Goal: Task Accomplishment & Management: Complete application form

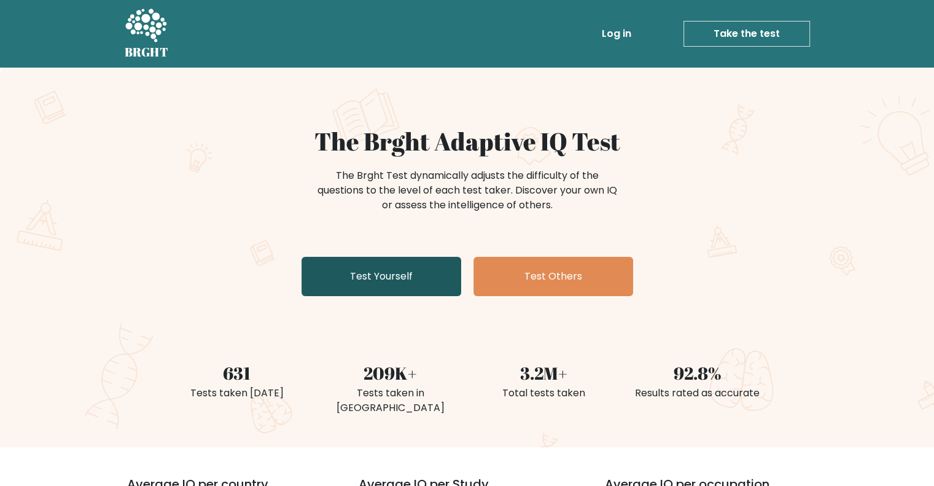
click at [418, 279] on link "Test Yourself" at bounding box center [382, 276] width 160 height 39
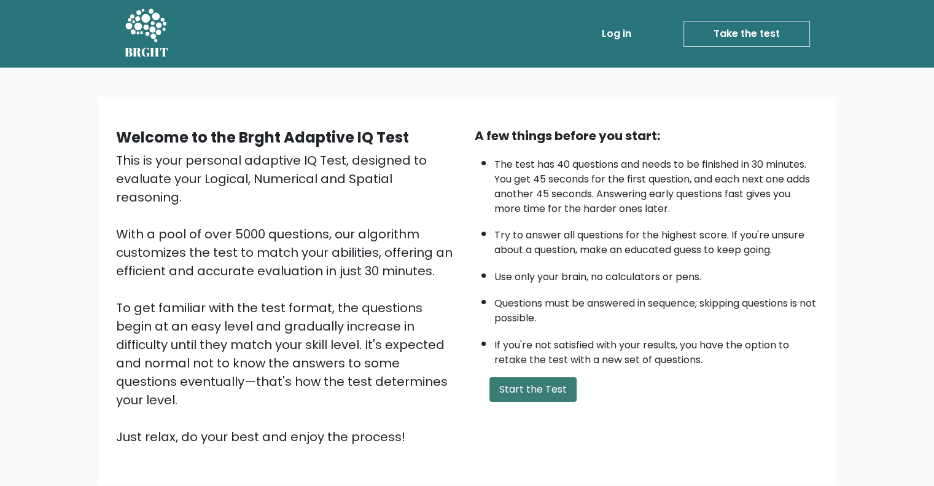
click at [550, 391] on button "Start the Test" at bounding box center [532, 389] width 87 height 25
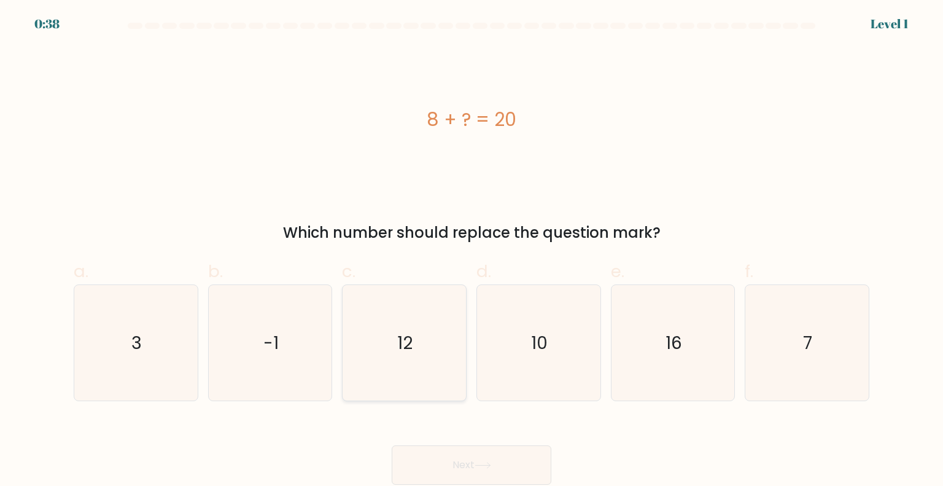
click at [417, 349] on icon "12" at bounding box center [403, 342] width 115 height 115
click at [472, 251] on input "c. 12" at bounding box center [472, 247] width 1 height 8
radio input "true"
click at [479, 454] on button "Next" at bounding box center [472, 464] width 160 height 39
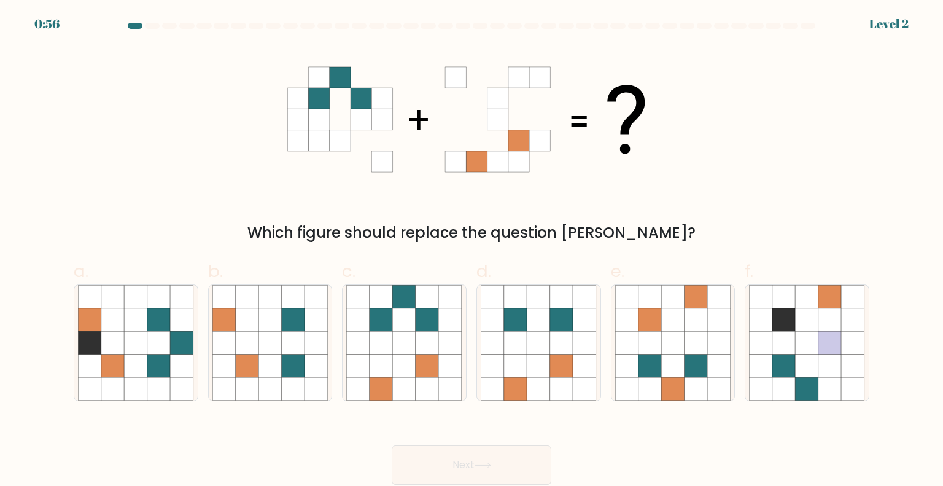
drag, startPoint x: 490, startPoint y: 120, endPoint x: 343, endPoint y: 142, distance: 149.1
click at [343, 142] on 1 at bounding box center [466, 119] width 358 height 105
click at [409, 375] on icon at bounding box center [404, 365] width 23 height 23
click at [472, 251] on input "c." at bounding box center [472, 247] width 1 height 8
radio input "true"
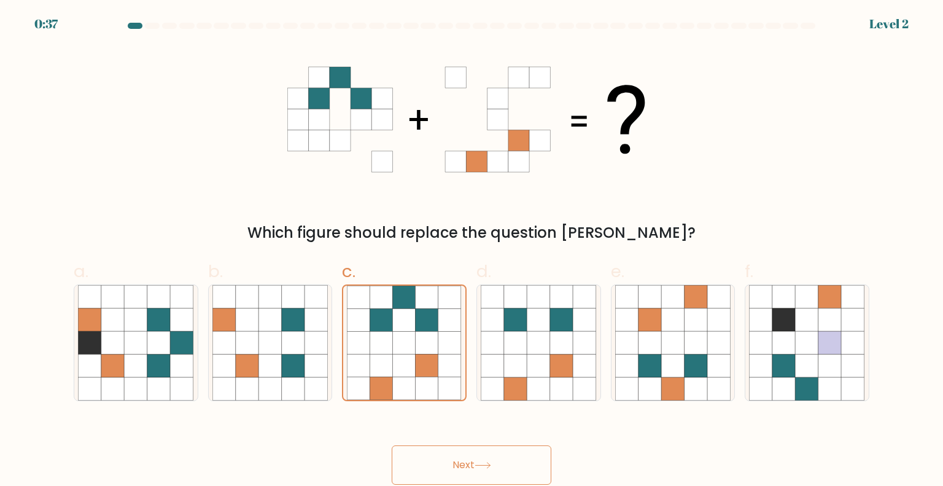
click at [467, 466] on button "Next" at bounding box center [472, 464] width 160 height 39
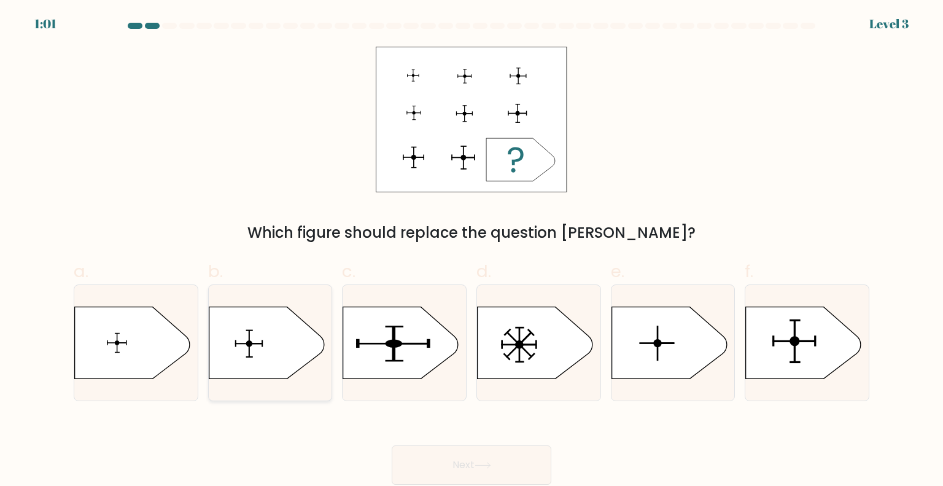
click at [264, 342] on icon at bounding box center [266, 342] width 115 height 72
click at [472, 251] on input "b." at bounding box center [472, 247] width 1 height 8
radio input "true"
click at [472, 454] on button "Next" at bounding box center [472, 464] width 160 height 39
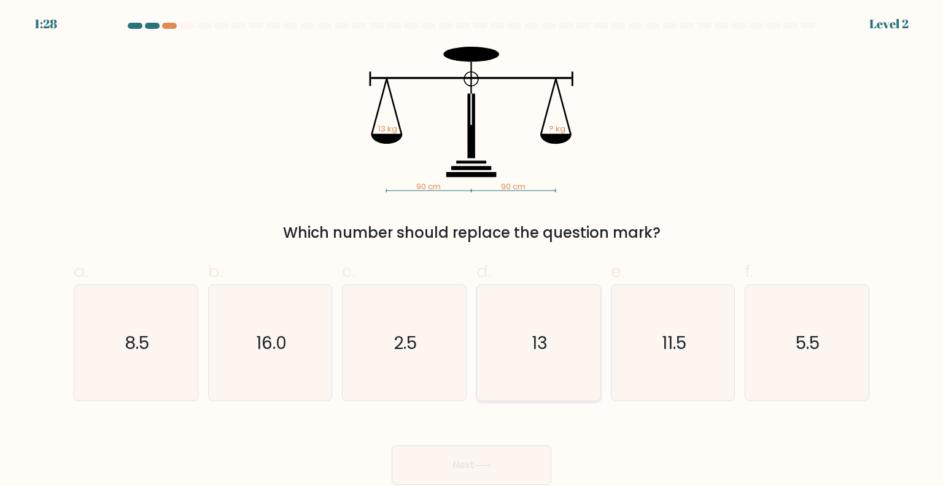
click at [521, 332] on icon "13" at bounding box center [538, 342] width 115 height 115
click at [472, 251] on input "d. 13" at bounding box center [472, 247] width 1 height 8
radio input "true"
click at [465, 467] on button "Next" at bounding box center [472, 464] width 160 height 39
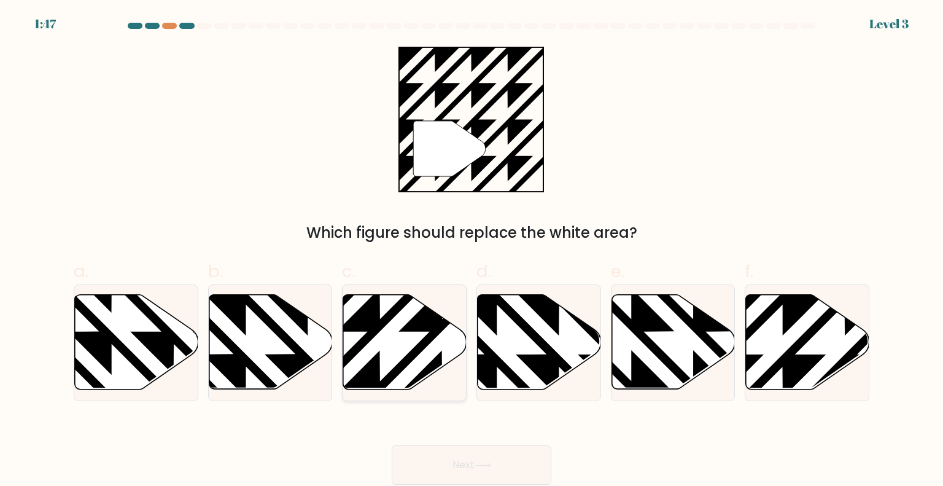
click at [415, 344] on icon at bounding box center [404, 342] width 123 height 95
click at [472, 251] on input "c." at bounding box center [472, 247] width 1 height 8
radio input "true"
click at [462, 461] on button "Next" at bounding box center [472, 464] width 160 height 39
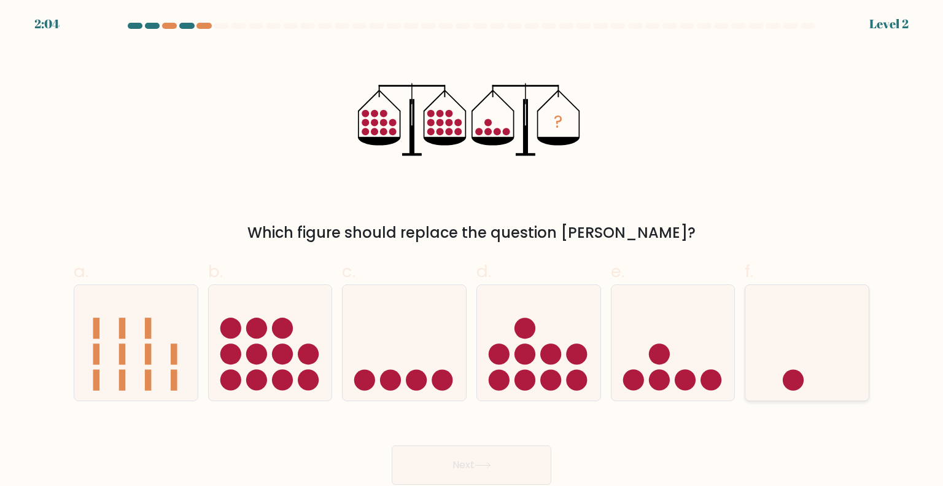
click at [792, 365] on icon at bounding box center [806, 343] width 123 height 102
click at [472, 251] on input "f." at bounding box center [472, 247] width 1 height 8
radio input "true"
click at [501, 459] on button "Next" at bounding box center [472, 464] width 160 height 39
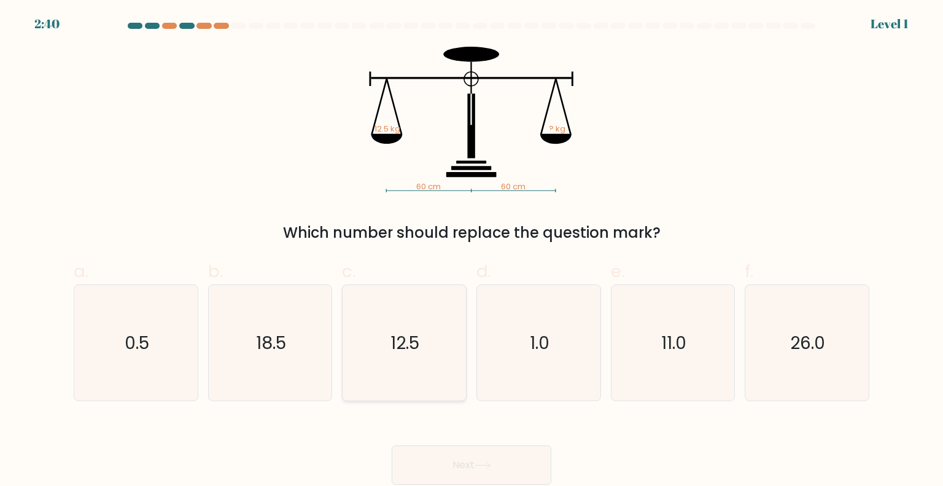
click at [433, 370] on icon "12.5" at bounding box center [403, 342] width 115 height 115
click at [472, 251] on input "c. 12.5" at bounding box center [472, 247] width 1 height 8
radio input "true"
click at [497, 461] on button "Next" at bounding box center [472, 464] width 160 height 39
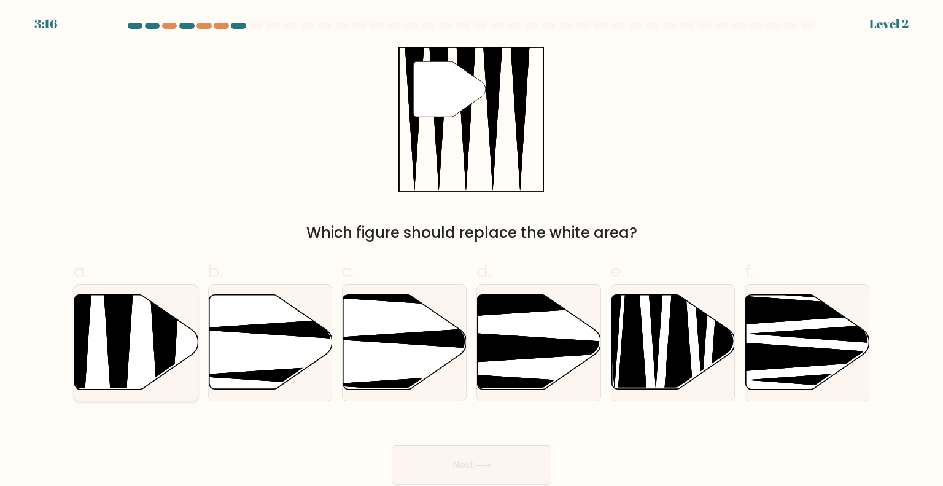
click at [118, 331] on icon at bounding box center [119, 393] width 32 height 245
click at [472, 251] on input "a." at bounding box center [472, 247] width 1 height 8
radio input "true"
click at [508, 468] on button "Next" at bounding box center [472, 464] width 160 height 39
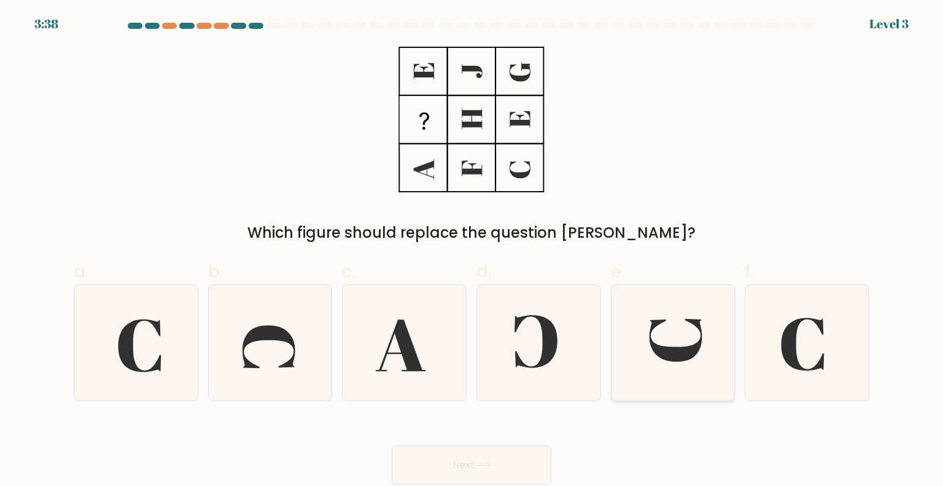
click at [680, 351] on icon at bounding box center [676, 340] width 53 height 43
click at [472, 251] on input "e." at bounding box center [472, 247] width 1 height 8
radio input "true"
click at [500, 465] on button "Next" at bounding box center [472, 464] width 160 height 39
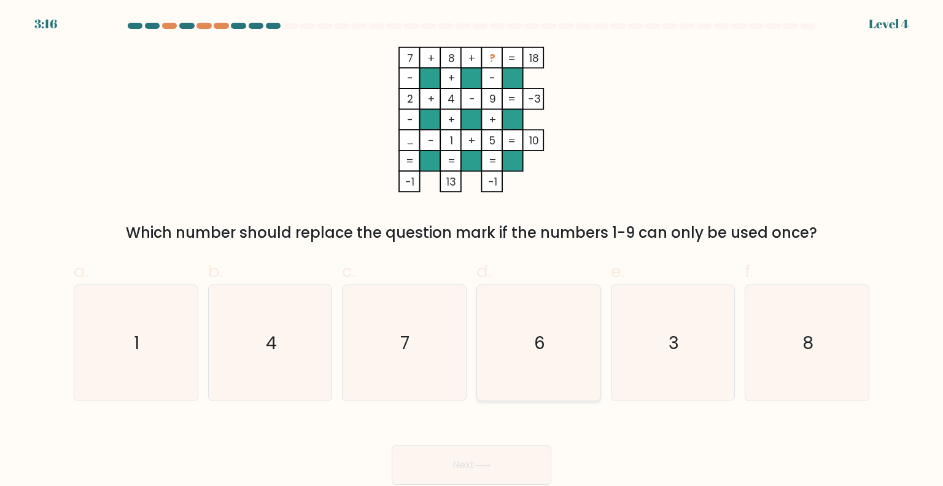
click at [525, 362] on icon "6" at bounding box center [538, 342] width 115 height 115
click at [472, 251] on input "d. 6" at bounding box center [472, 247] width 1 height 8
radio input "true"
click at [673, 360] on icon "3" at bounding box center [672, 342] width 115 height 115
click at [472, 251] on input "e. 3" at bounding box center [472, 247] width 1 height 8
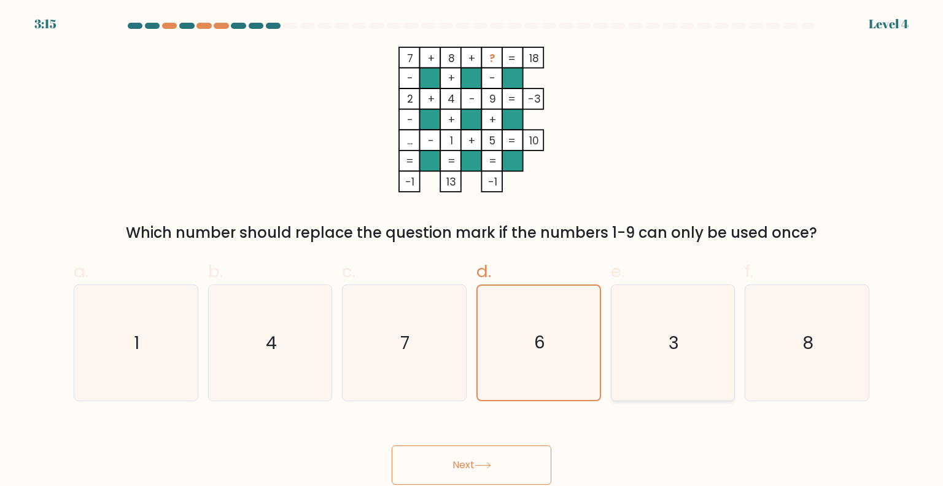
radio input "true"
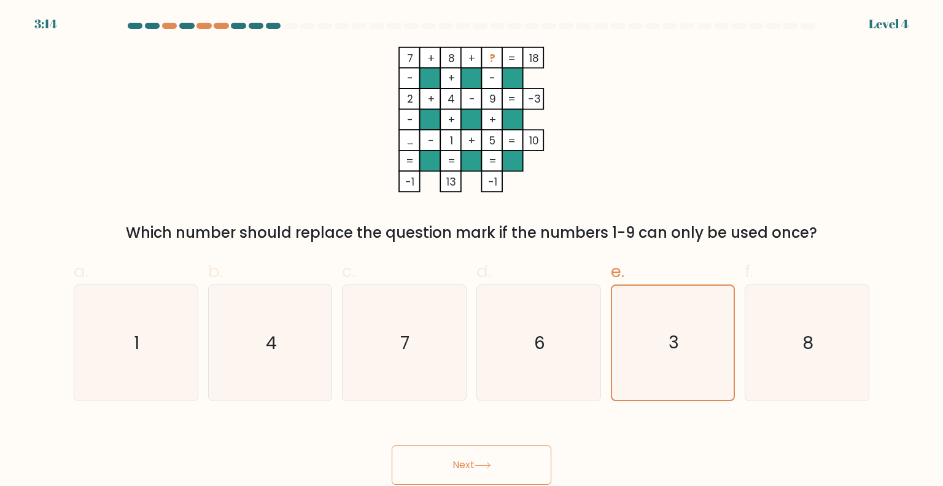
click at [508, 461] on button "Next" at bounding box center [472, 464] width 160 height 39
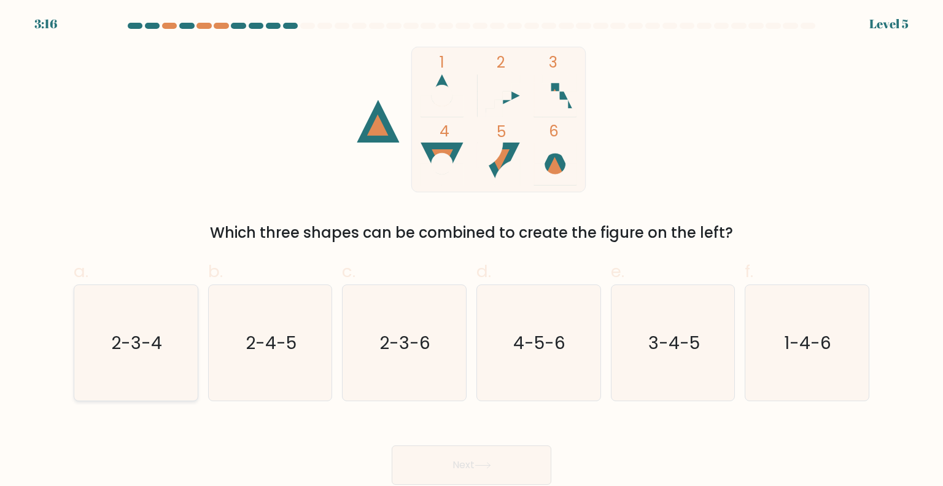
click at [122, 333] on text "2-3-4" at bounding box center [137, 342] width 51 height 25
click at [472, 251] on input "a. 2-3-4" at bounding box center [472, 247] width 1 height 8
radio input "true"
click at [512, 456] on button "Next" at bounding box center [472, 464] width 160 height 39
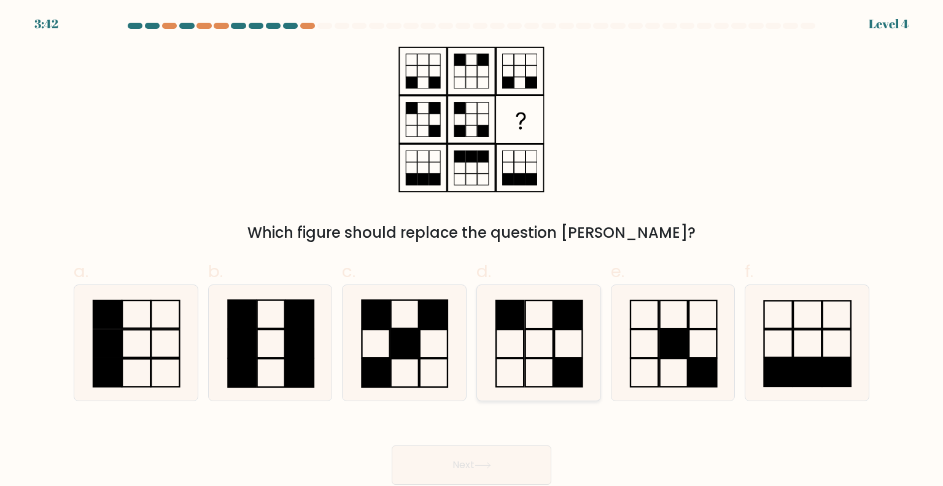
click at [532, 325] on icon at bounding box center [538, 342] width 115 height 115
click at [472, 251] on input "d." at bounding box center [472, 247] width 1 height 8
radio input "true"
click at [513, 456] on button "Next" at bounding box center [472, 464] width 160 height 39
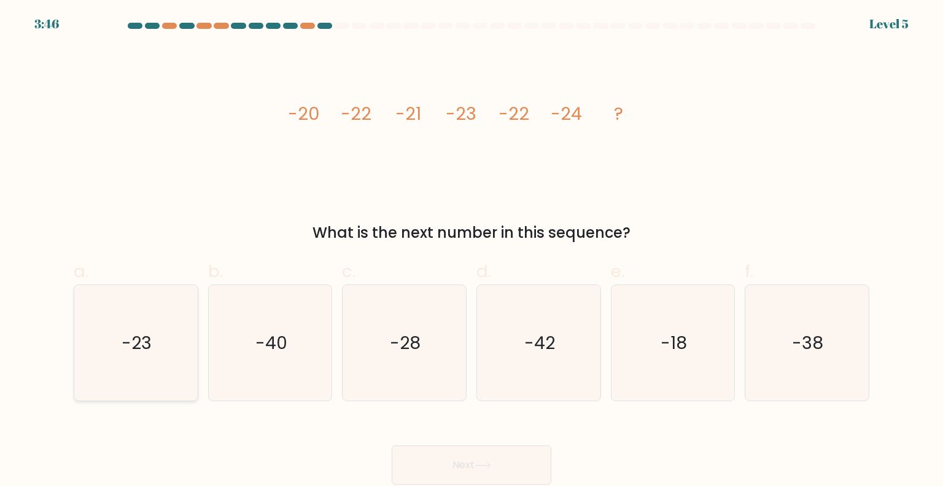
click at [137, 330] on text "-23" at bounding box center [137, 342] width 30 height 25
click at [472, 251] on input "a. -23" at bounding box center [472, 247] width 1 height 8
radio input "true"
click at [515, 467] on button "Next" at bounding box center [472, 464] width 160 height 39
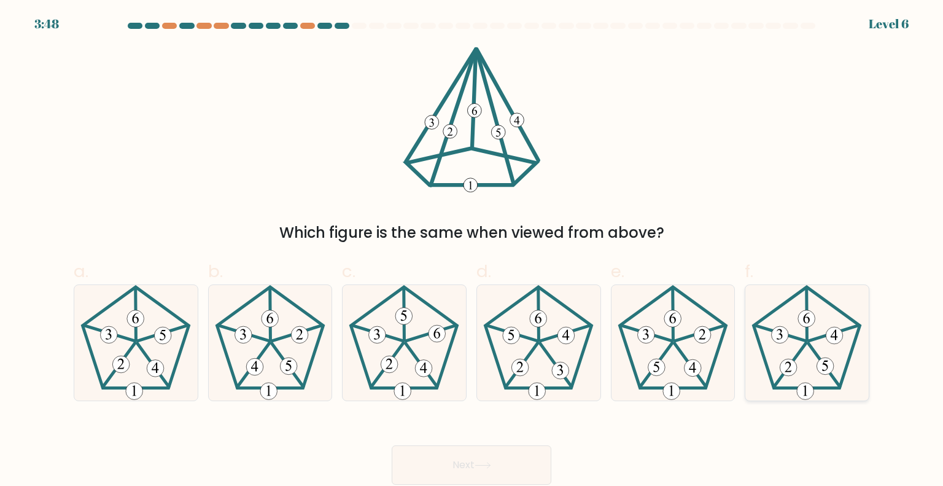
click at [812, 373] on icon at bounding box center [806, 342] width 115 height 115
click at [472, 251] on input "f." at bounding box center [472, 247] width 1 height 8
radio input "true"
click at [454, 446] on button "Next" at bounding box center [472, 464] width 160 height 39
click at [448, 455] on button "Next" at bounding box center [472, 464] width 160 height 39
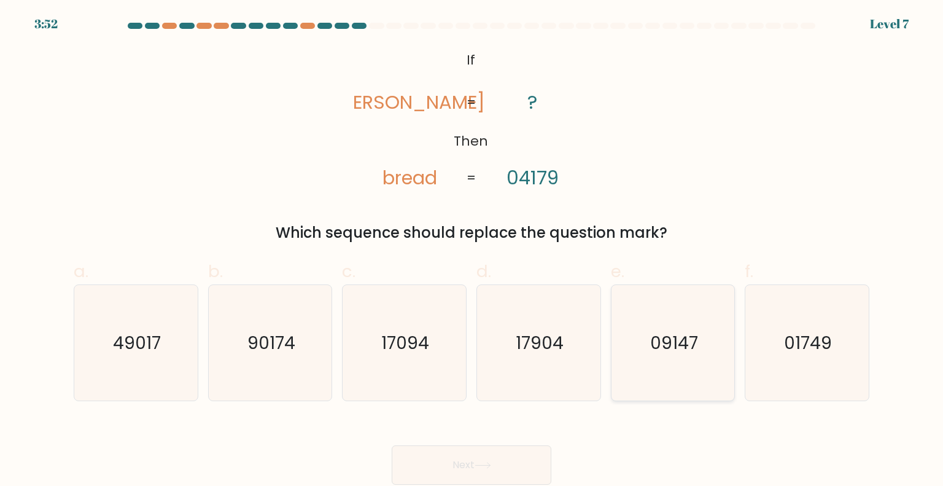
click at [675, 368] on icon "09147" at bounding box center [672, 342] width 115 height 115
click at [472, 251] on input "e. 09147" at bounding box center [472, 247] width 1 height 8
radio input "true"
click at [465, 468] on button "Next" at bounding box center [472, 464] width 160 height 39
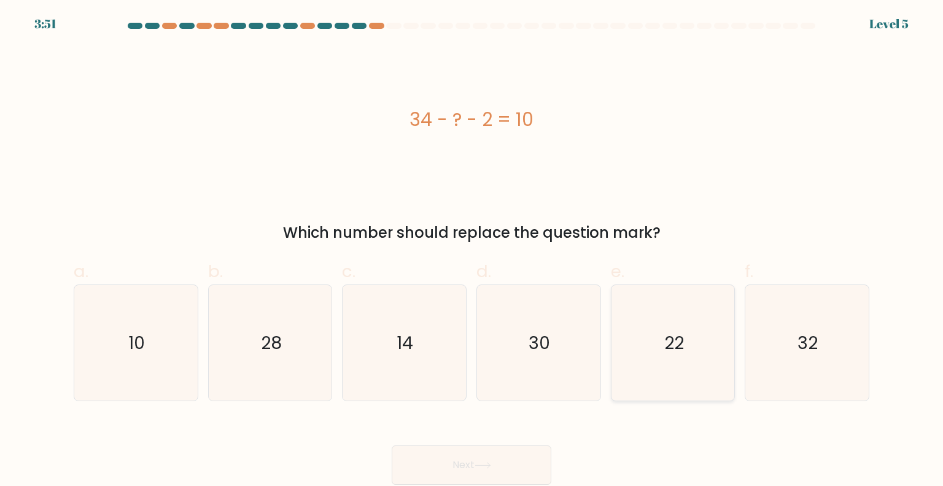
click at [702, 361] on icon "22" at bounding box center [672, 342] width 115 height 115
click at [472, 251] on input "e. 22" at bounding box center [472, 247] width 1 height 8
radio input "true"
click at [486, 453] on button "Next" at bounding box center [472, 464] width 160 height 39
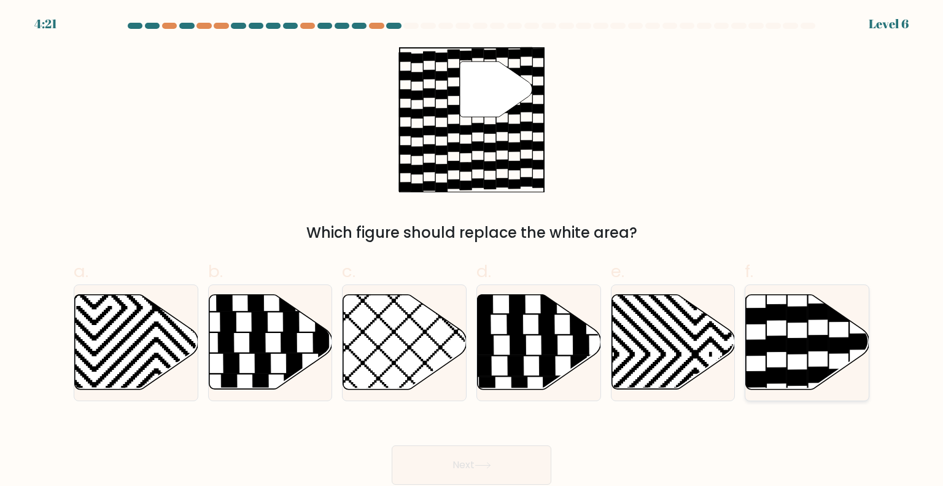
click at [811, 331] on icon at bounding box center [807, 342] width 123 height 95
click at [472, 251] on input "f." at bounding box center [472, 247] width 1 height 8
radio input "true"
click at [502, 454] on button "Next" at bounding box center [472, 464] width 160 height 39
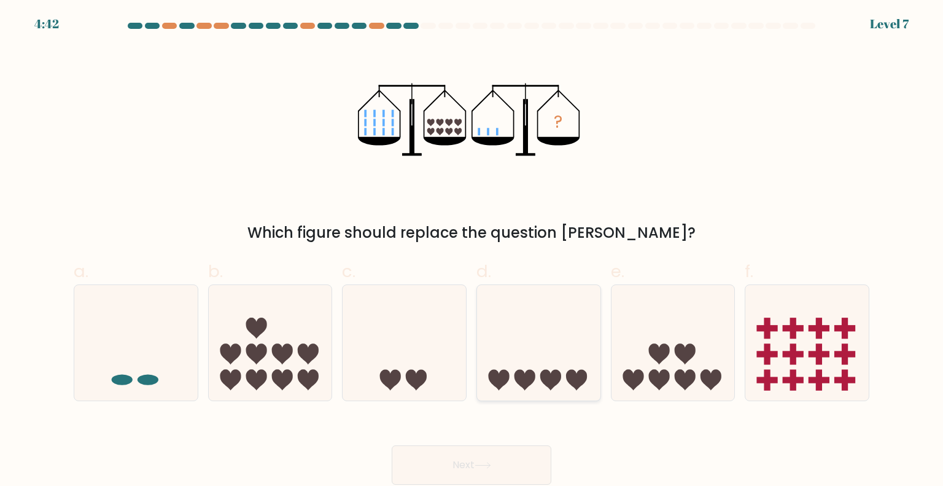
click at [564, 358] on icon at bounding box center [538, 343] width 123 height 102
click at [472, 251] on input "d." at bounding box center [472, 247] width 1 height 8
radio input "true"
click at [490, 460] on button "Next" at bounding box center [472, 464] width 160 height 39
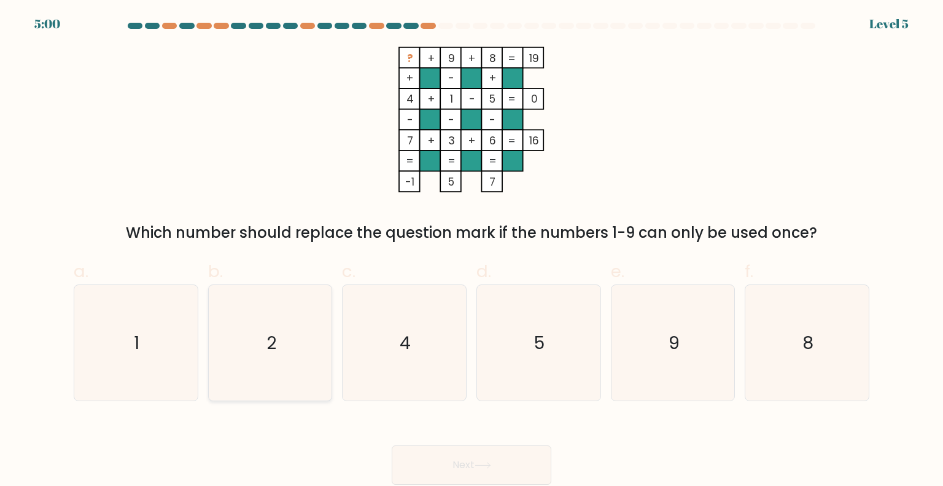
click at [275, 327] on icon "2" at bounding box center [269, 342] width 115 height 115
click at [472, 251] on input "b. 2" at bounding box center [472, 247] width 1 height 8
radio input "true"
click at [486, 459] on button "Next" at bounding box center [472, 464] width 160 height 39
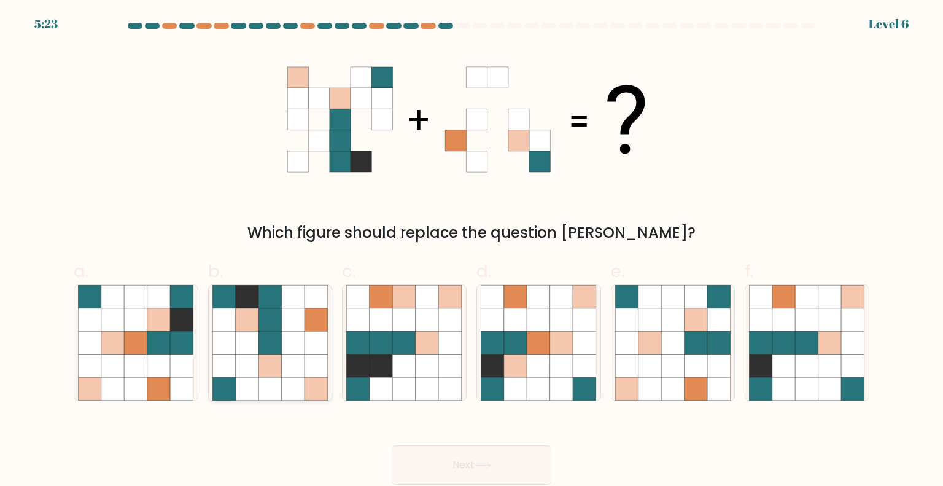
click at [273, 348] on icon at bounding box center [270, 342] width 23 height 23
click at [472, 251] on input "b." at bounding box center [472, 247] width 1 height 8
radio input "true"
click at [518, 459] on button "Next" at bounding box center [472, 464] width 160 height 39
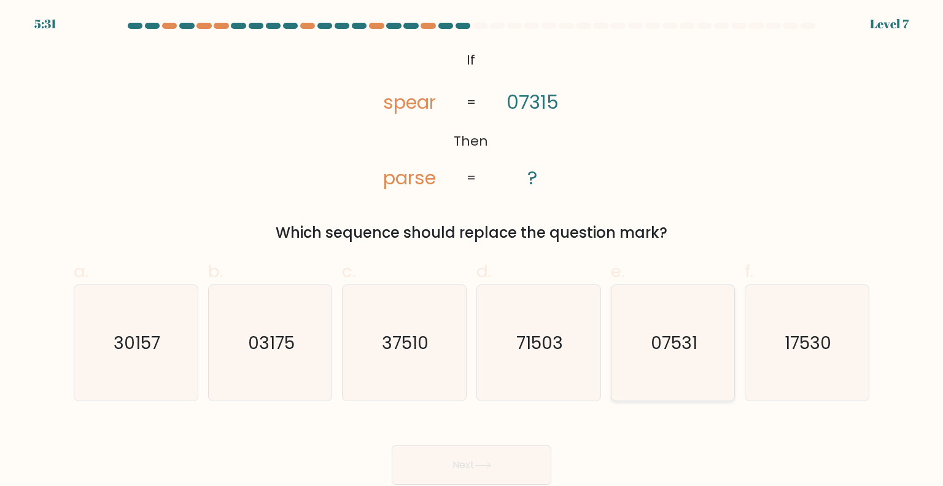
click at [690, 353] on text "07531" at bounding box center [674, 342] width 47 height 25
click at [472, 251] on input "e. 07531" at bounding box center [472, 247] width 1 height 8
radio input "true"
click at [532, 464] on button "Next" at bounding box center [472, 464] width 160 height 39
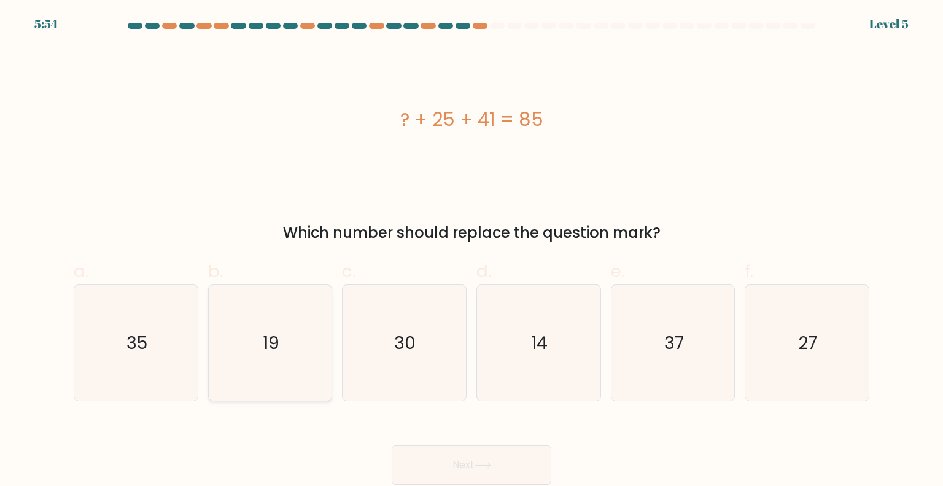
click at [278, 341] on text "19" at bounding box center [271, 342] width 17 height 25
click at [472, 251] on input "b. 19" at bounding box center [472, 247] width 1 height 8
radio input "true"
click at [451, 458] on button "Next" at bounding box center [472, 464] width 160 height 39
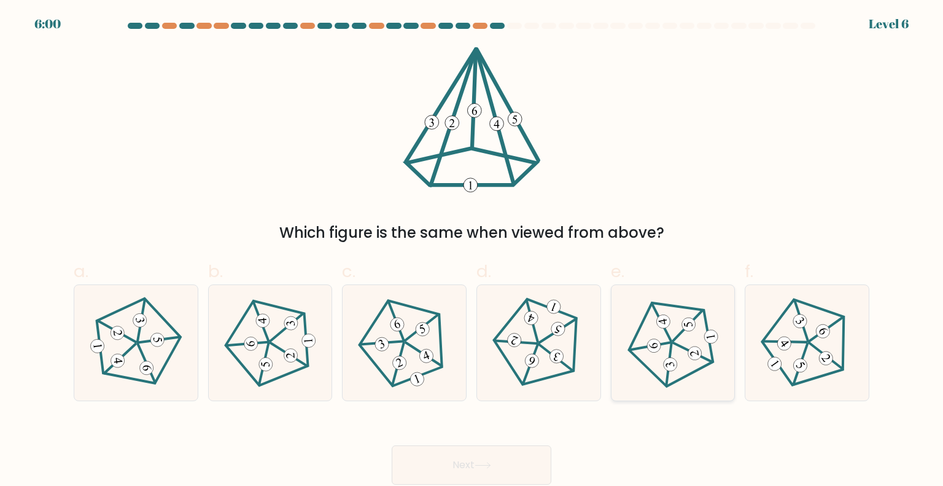
click at [688, 339] on icon at bounding box center [673, 342] width 93 height 93
click at [472, 251] on input "e." at bounding box center [472, 247] width 1 height 8
radio input "true"
click at [452, 459] on button "Next" at bounding box center [472, 464] width 160 height 39
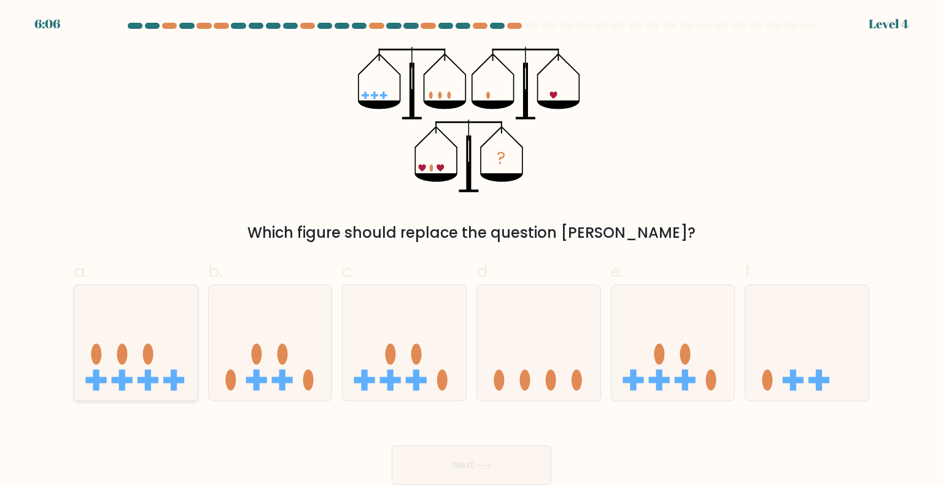
click at [152, 363] on icon at bounding box center [135, 343] width 123 height 102
click at [472, 251] on input "a." at bounding box center [472, 247] width 1 height 8
radio input "true"
click at [152, 363] on icon at bounding box center [136, 342] width 122 height 101
click at [472, 251] on input "a." at bounding box center [472, 247] width 1 height 8
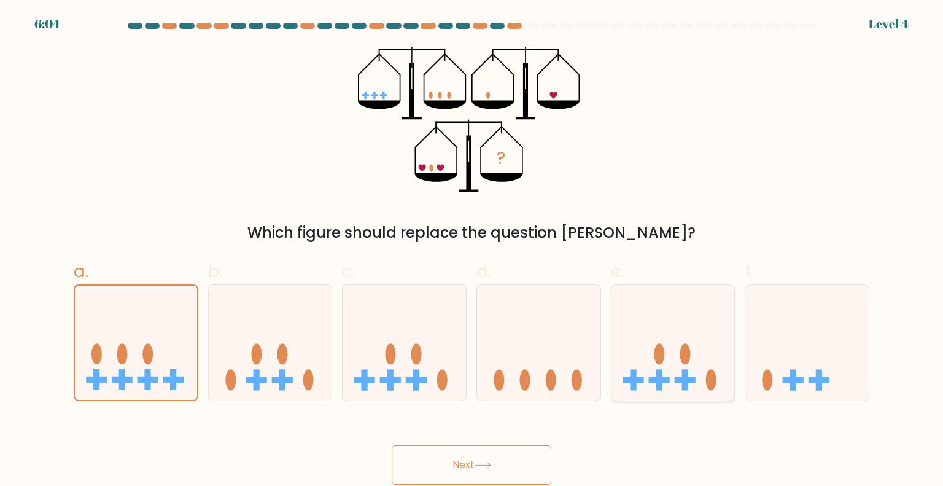
click at [707, 351] on icon at bounding box center [673, 343] width 123 height 102
click at [472, 251] on input "e." at bounding box center [472, 247] width 1 height 8
radio input "true"
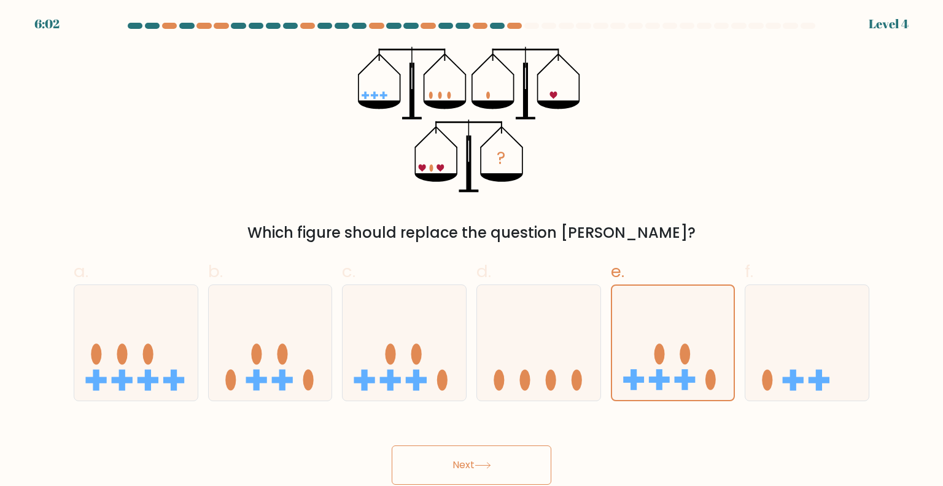
click at [516, 457] on button "Next" at bounding box center [472, 464] width 160 height 39
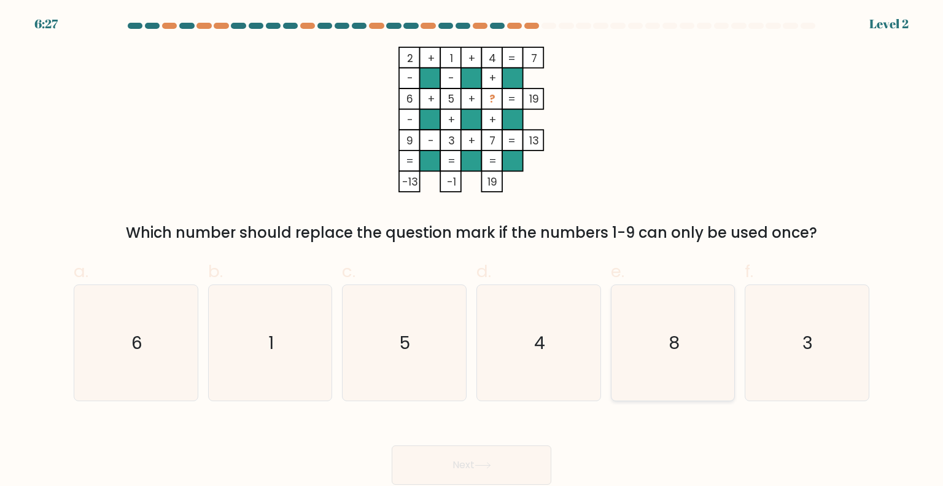
click at [680, 325] on icon "8" at bounding box center [672, 342] width 115 height 115
click at [472, 251] on input "e. 8" at bounding box center [472, 247] width 1 height 8
radio input "true"
click at [519, 462] on button "Next" at bounding box center [472, 464] width 160 height 39
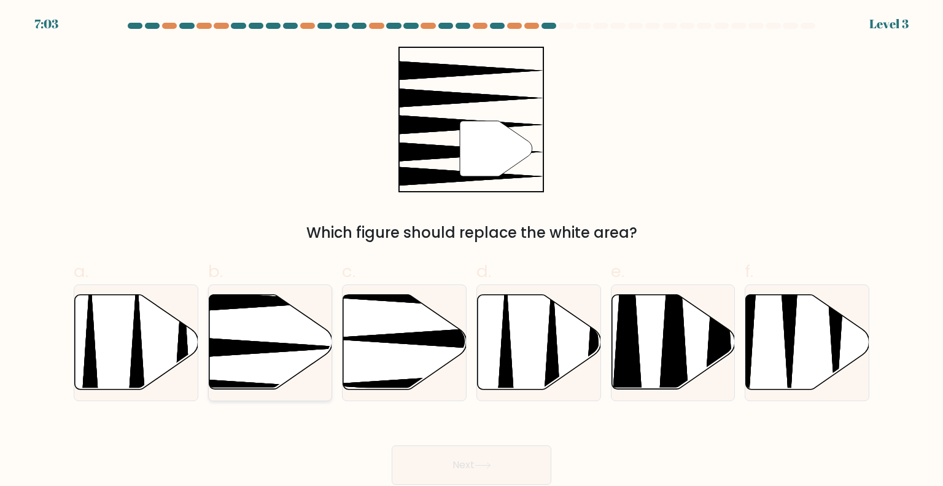
click at [258, 343] on icon at bounding box center [228, 348] width 245 height 32
click at [472, 251] on input "b." at bounding box center [472, 247] width 1 height 8
radio input "true"
click at [453, 461] on button "Next" at bounding box center [472, 464] width 160 height 39
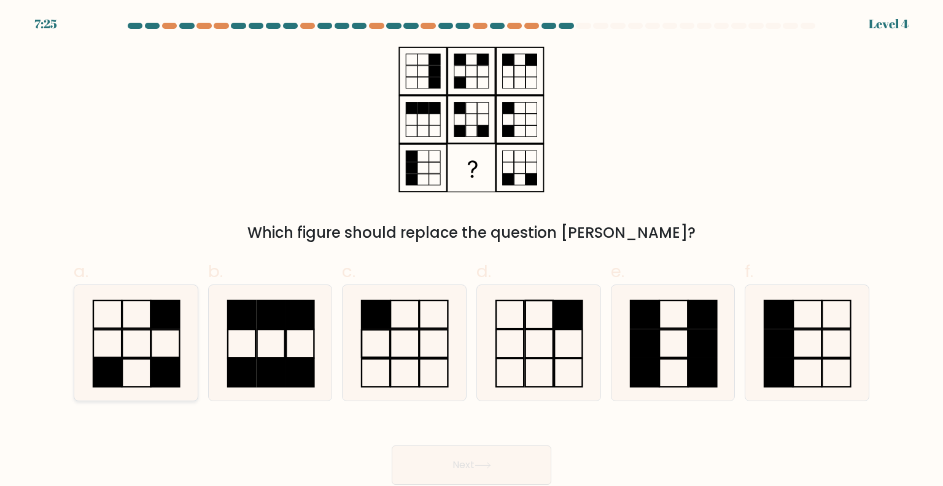
click at [168, 368] on rect at bounding box center [166, 373] width 28 height 28
click at [472, 251] on input "a." at bounding box center [472, 247] width 1 height 8
radio input "true"
click at [499, 465] on button "Next" at bounding box center [472, 464] width 160 height 39
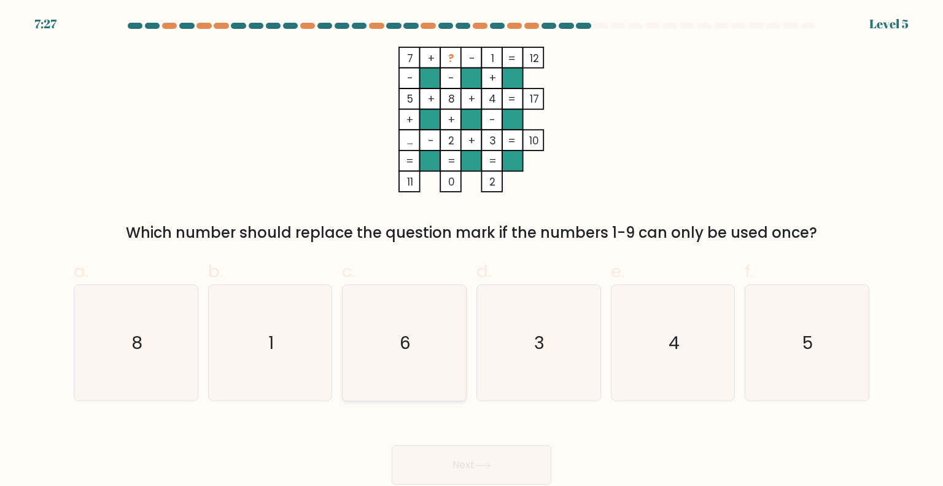
click at [398, 333] on icon "6" at bounding box center [403, 342] width 115 height 115
click at [472, 251] on input "c. 6" at bounding box center [472, 247] width 1 height 8
radio input "true"
click at [511, 454] on button "Next" at bounding box center [472, 464] width 160 height 39
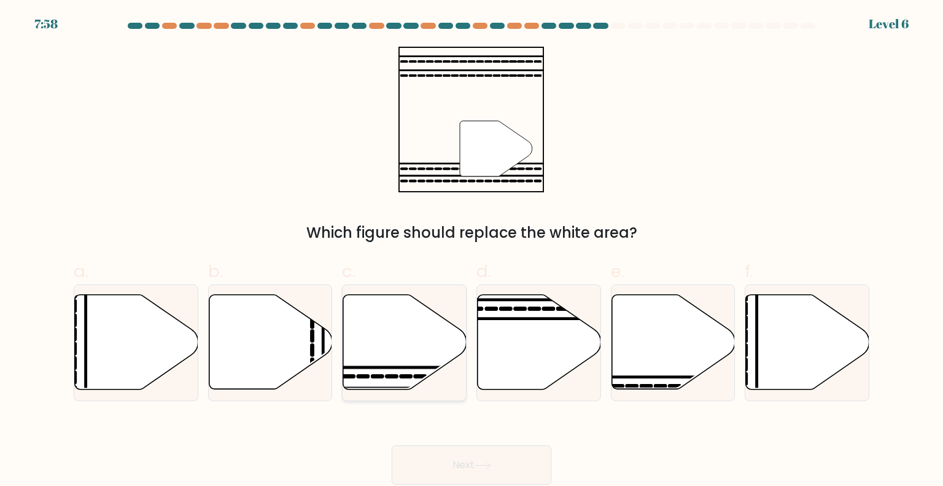
click at [405, 356] on icon at bounding box center [404, 342] width 123 height 95
click at [472, 251] on input "c." at bounding box center [472, 247] width 1 height 8
radio input "true"
click at [440, 463] on button "Next" at bounding box center [472, 464] width 160 height 39
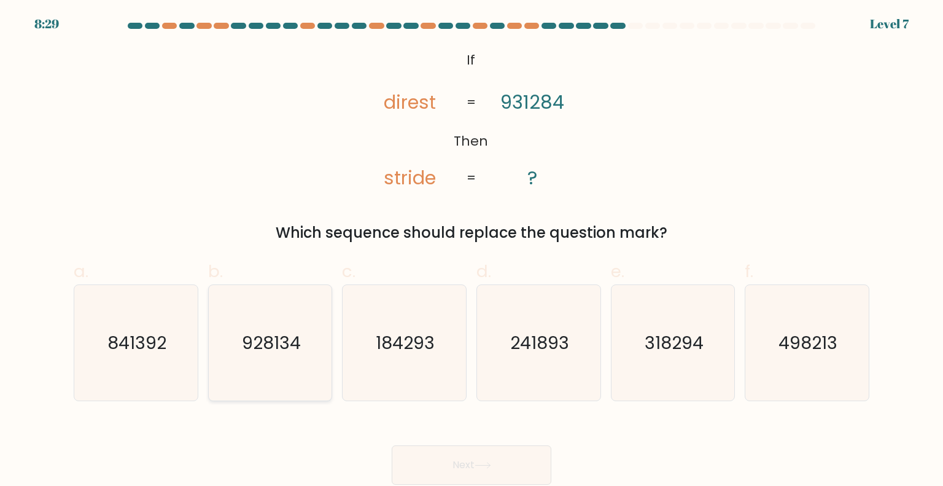
click at [247, 357] on icon "928134" at bounding box center [269, 342] width 115 height 115
click at [472, 251] on input "b. 928134" at bounding box center [472, 247] width 1 height 8
radio input "true"
click at [516, 454] on button "Next" at bounding box center [472, 464] width 160 height 39
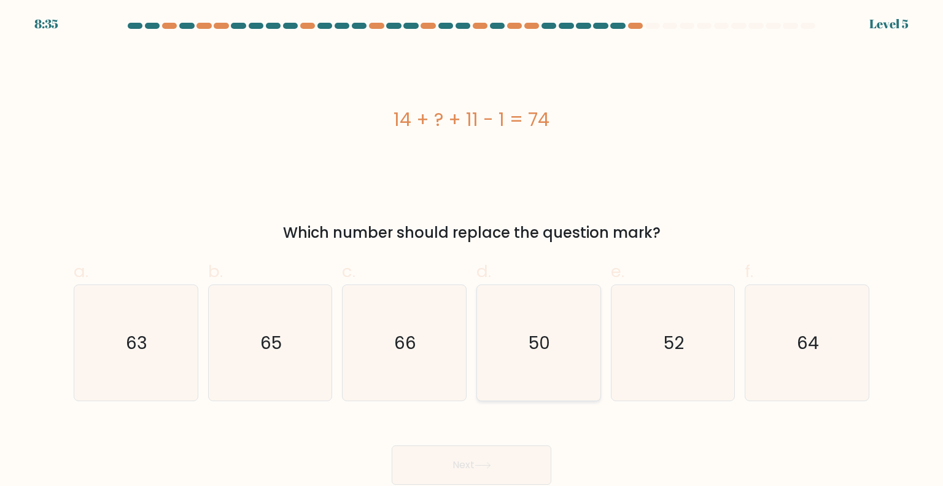
click at [571, 326] on icon "50" at bounding box center [538, 342] width 115 height 115
click at [472, 251] on input "d. 50" at bounding box center [472, 247] width 1 height 8
radio input "true"
click at [464, 461] on button "Next" at bounding box center [472, 464] width 160 height 39
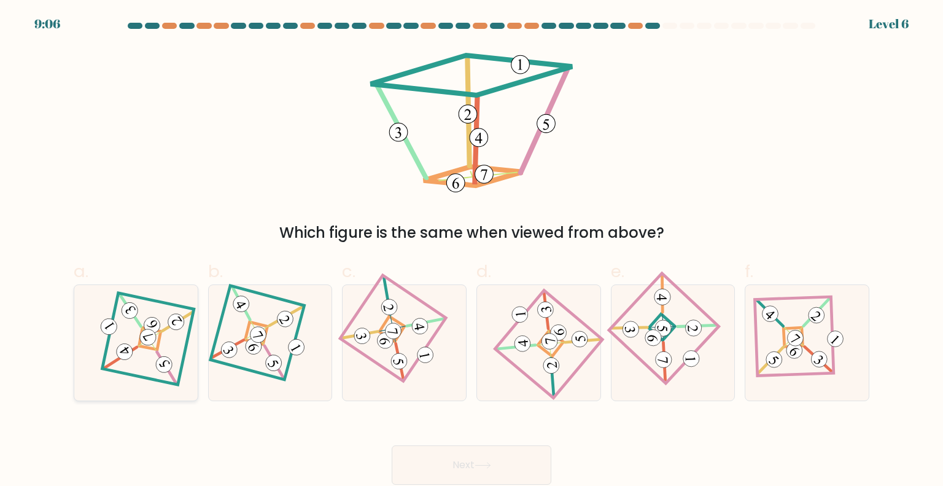
click at [147, 322] on 877 at bounding box center [152, 325] width 22 height 22
click at [472, 251] on input "a." at bounding box center [472, 247] width 1 height 8
radio input "true"
click at [529, 461] on button "Next" at bounding box center [472, 464] width 160 height 39
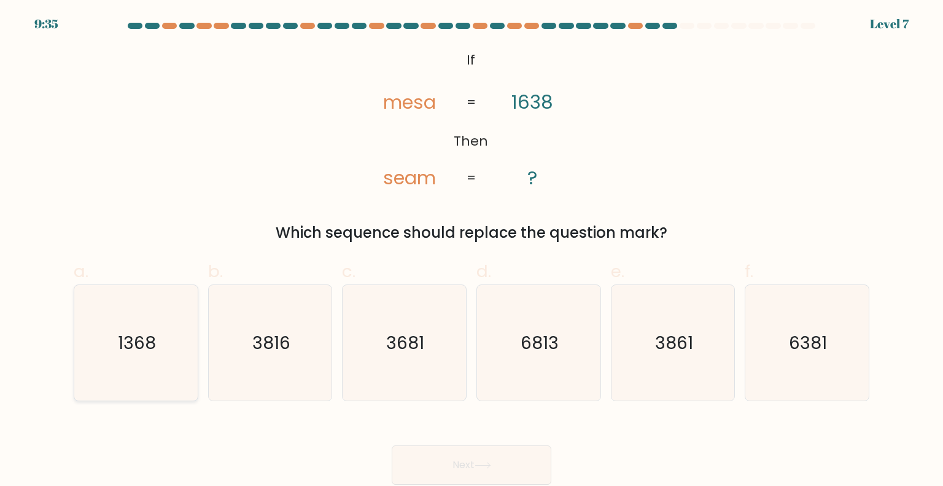
click at [149, 335] on text "1368" at bounding box center [137, 342] width 38 height 25
click at [472, 251] on input "a. 1368" at bounding box center [472, 247] width 1 height 8
radio input "true"
click at [491, 461] on button "Next" at bounding box center [472, 464] width 160 height 39
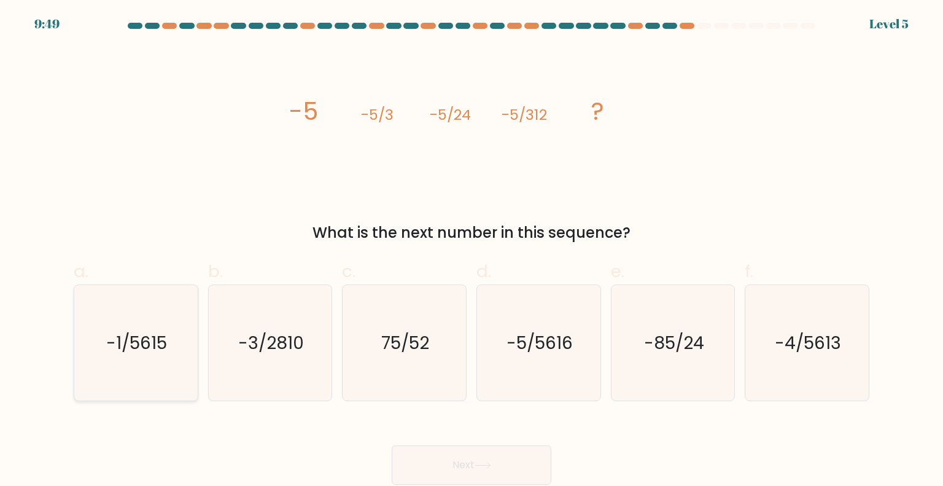
click at [158, 363] on icon "-1/5615" at bounding box center [135, 342] width 115 height 115
click at [472, 251] on input "a. -1/5615" at bounding box center [472, 247] width 1 height 8
radio input "true"
click at [525, 459] on button "Next" at bounding box center [472, 464] width 160 height 39
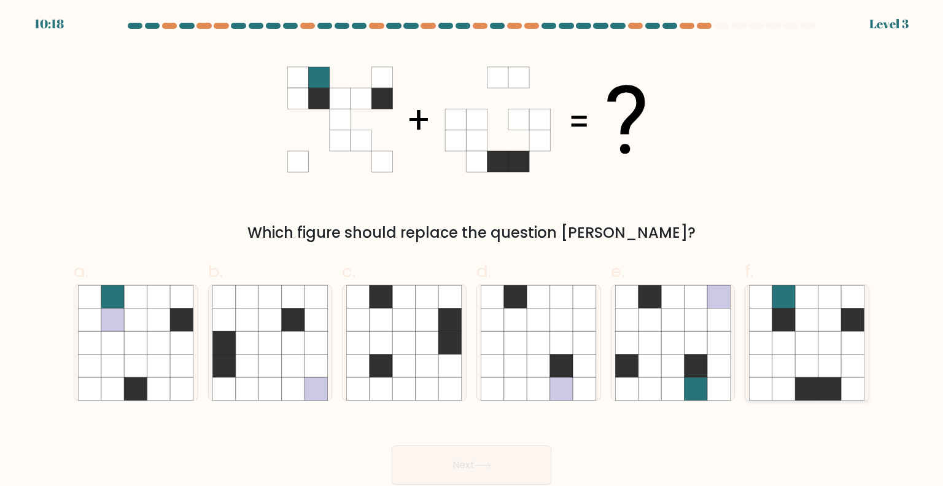
click at [820, 367] on icon at bounding box center [830, 365] width 23 height 23
click at [472, 251] on input "f." at bounding box center [472, 247] width 1 height 8
radio input "true"
click at [521, 465] on button "Next" at bounding box center [472, 464] width 160 height 39
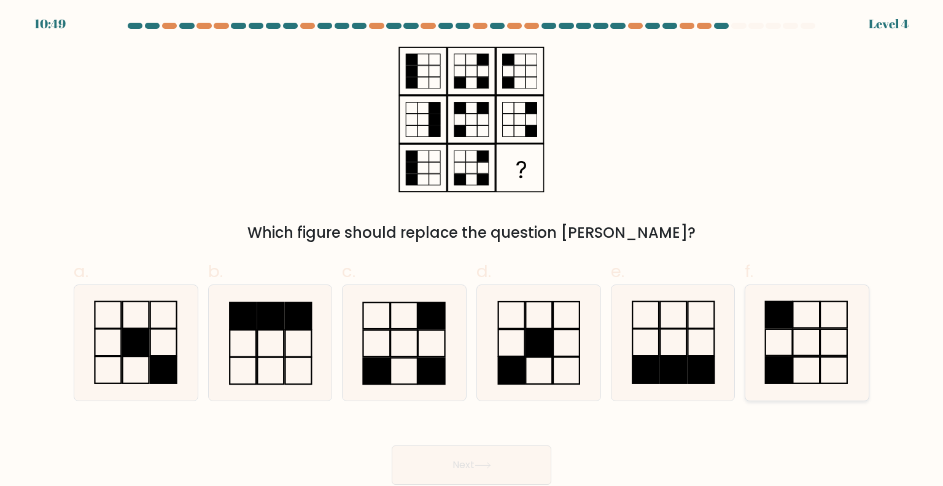
click at [818, 352] on icon at bounding box center [806, 342] width 115 height 115
click at [472, 251] on input "f." at bounding box center [472, 247] width 1 height 8
radio input "true"
click at [498, 465] on button "Next" at bounding box center [472, 464] width 160 height 39
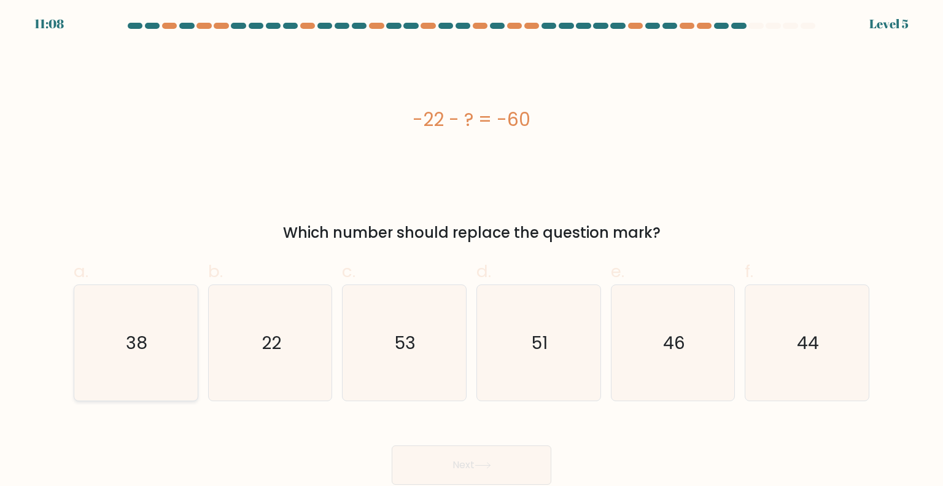
click at [138, 324] on icon "38" at bounding box center [135, 342] width 115 height 115
click at [472, 251] on input "a. 38" at bounding box center [472, 247] width 1 height 8
radio input "true"
click at [483, 461] on button "Next" at bounding box center [472, 464] width 160 height 39
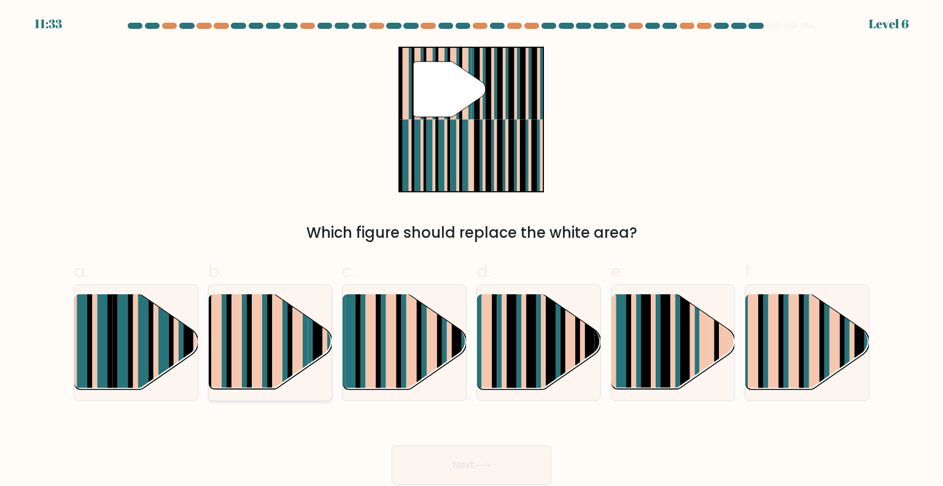
click at [263, 351] on rect at bounding box center [264, 332] width 5 height 122
click at [472, 251] on input "b." at bounding box center [472, 247] width 1 height 8
radio input "true"
click at [497, 461] on button "Next" at bounding box center [472, 464] width 160 height 39
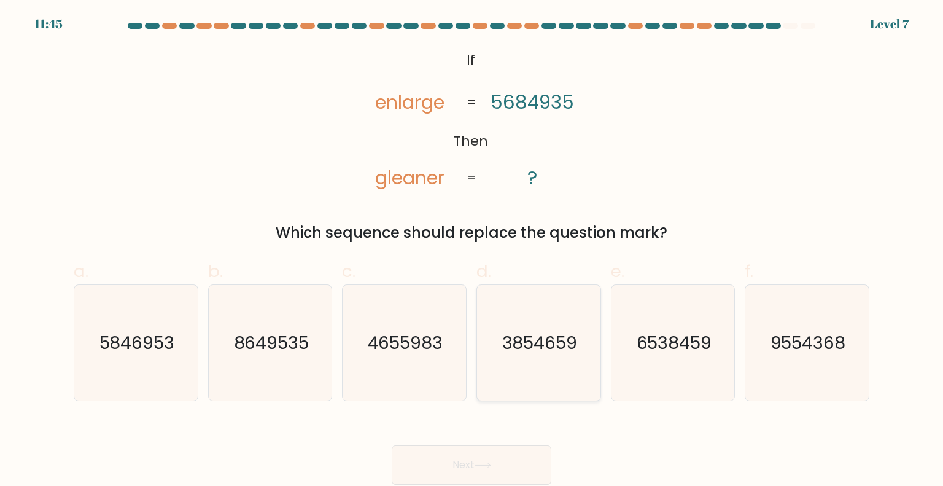
click at [545, 324] on icon "3854659" at bounding box center [538, 342] width 115 height 115
click at [472, 251] on input "d. 3854659" at bounding box center [472, 247] width 1 height 8
radio input "true"
click at [477, 459] on button "Next" at bounding box center [472, 464] width 160 height 39
click at [506, 458] on button "Next" at bounding box center [472, 464] width 160 height 39
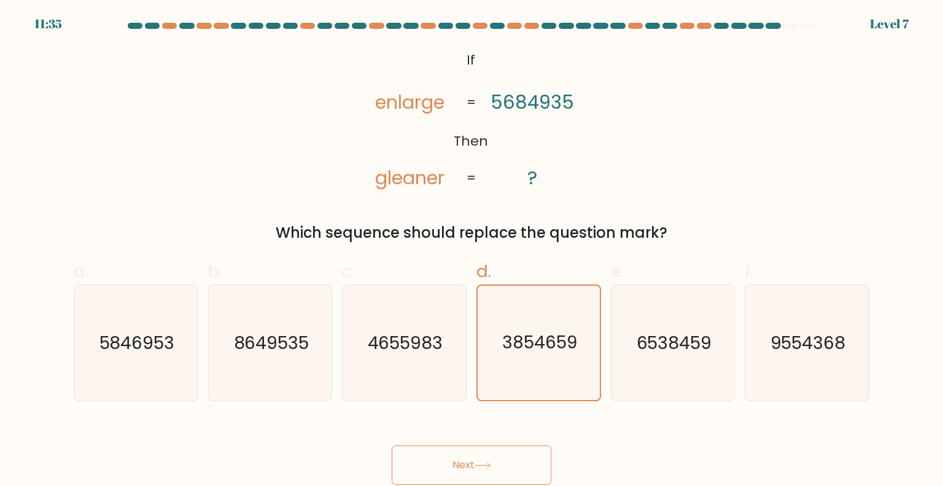
click at [481, 457] on button "Next" at bounding box center [472, 464] width 160 height 39
click at [490, 465] on icon at bounding box center [482, 465] width 15 height 6
click at [546, 322] on icon "3854659" at bounding box center [538, 343] width 114 height 114
click at [472, 251] on input "d. 3854659" at bounding box center [472, 247] width 1 height 8
click at [545, 328] on icon "3854659" at bounding box center [538, 343] width 114 height 114
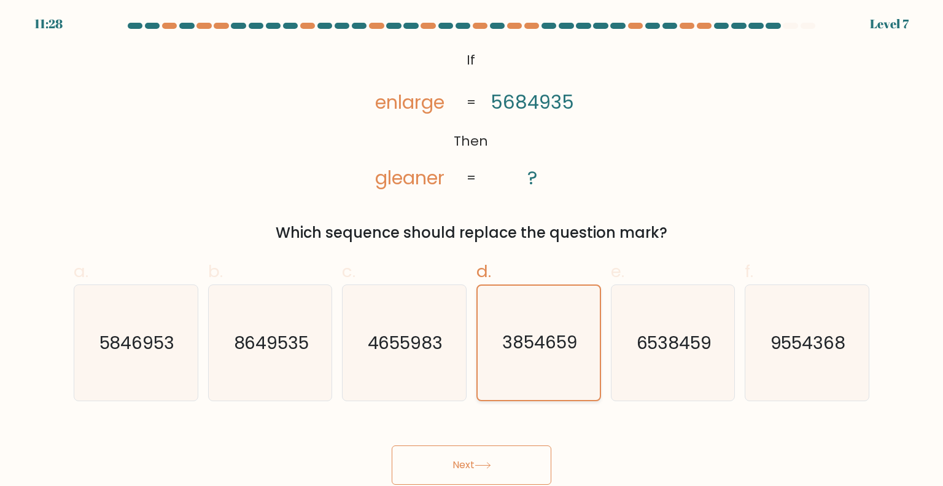
click at [472, 251] on input "d. 3854659" at bounding box center [472, 247] width 1 height 8
click at [441, 462] on button "Next" at bounding box center [472, 464] width 160 height 39
click at [442, 462] on button "Next" at bounding box center [472, 464] width 160 height 39
drag, startPoint x: 586, startPoint y: 330, endPoint x: 575, endPoint y: 332, distance: 11.1
click at [585, 330] on icon "3854659" at bounding box center [538, 343] width 114 height 114
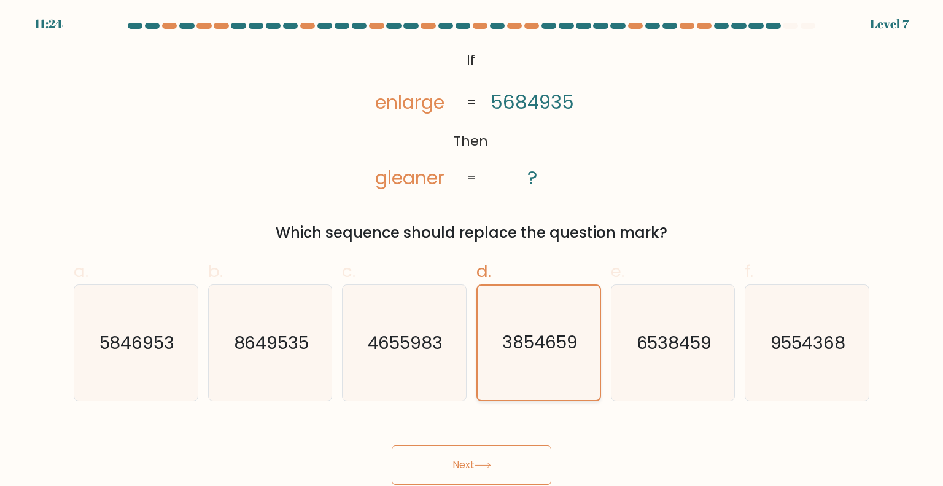
click at [472, 251] on input "d. 3854659" at bounding box center [472, 247] width 1 height 8
click at [575, 332] on text "3854659" at bounding box center [539, 342] width 75 height 24
click at [472, 251] on input "d. 3854659" at bounding box center [472, 247] width 1 height 8
click at [575, 332] on text "3854659" at bounding box center [539, 342] width 75 height 24
click at [472, 251] on input "d. 3854659" at bounding box center [472, 247] width 1 height 8
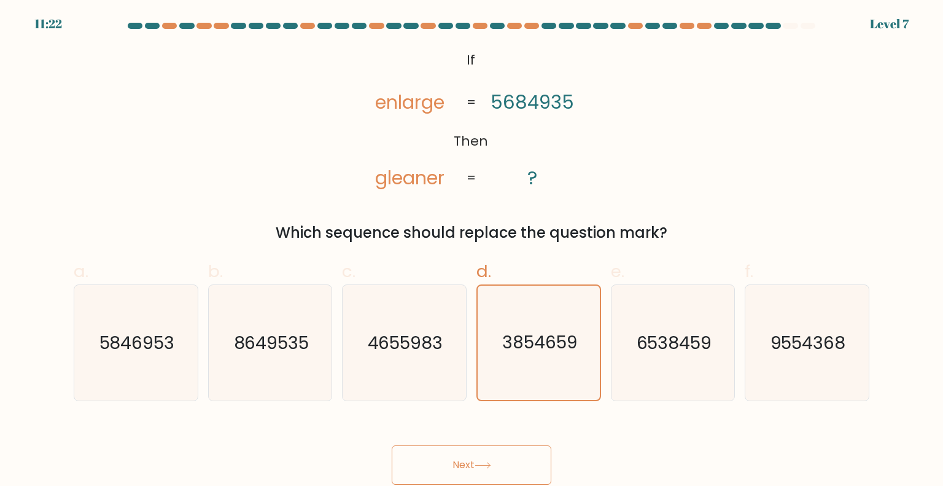
drag, startPoint x: 459, startPoint y: 446, endPoint x: 386, endPoint y: 418, distance: 78.3
click at [386, 418] on div "Next" at bounding box center [471, 450] width 811 height 69
click at [521, 324] on icon "3854659" at bounding box center [538, 343] width 114 height 114
click at [472, 251] on input "d. 3854659" at bounding box center [472, 247] width 1 height 8
click at [475, 470] on button "Next" at bounding box center [472, 464] width 160 height 39
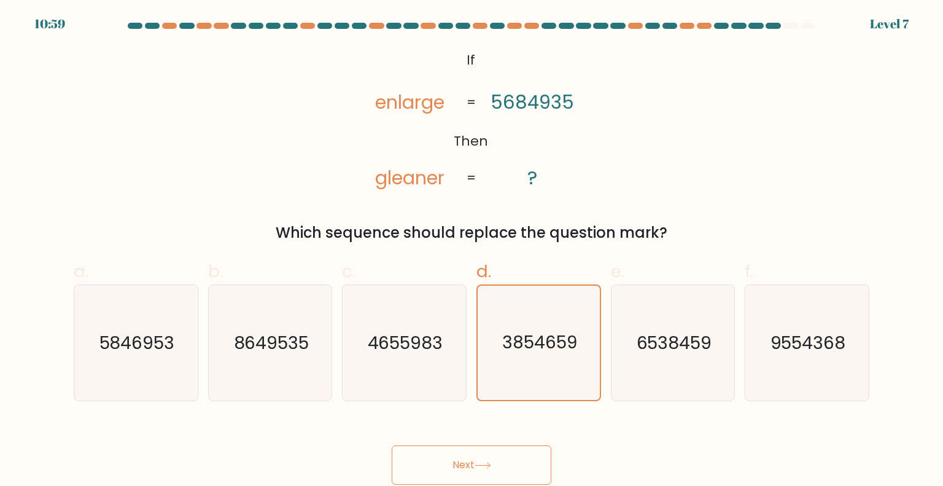
click at [493, 456] on button "Next" at bounding box center [472, 464] width 160 height 39
click at [531, 342] on text "3854659" at bounding box center [539, 342] width 75 height 24
click at [472, 251] on input "d. 3854659" at bounding box center [472, 247] width 1 height 8
click at [501, 456] on button "Next" at bounding box center [472, 464] width 160 height 39
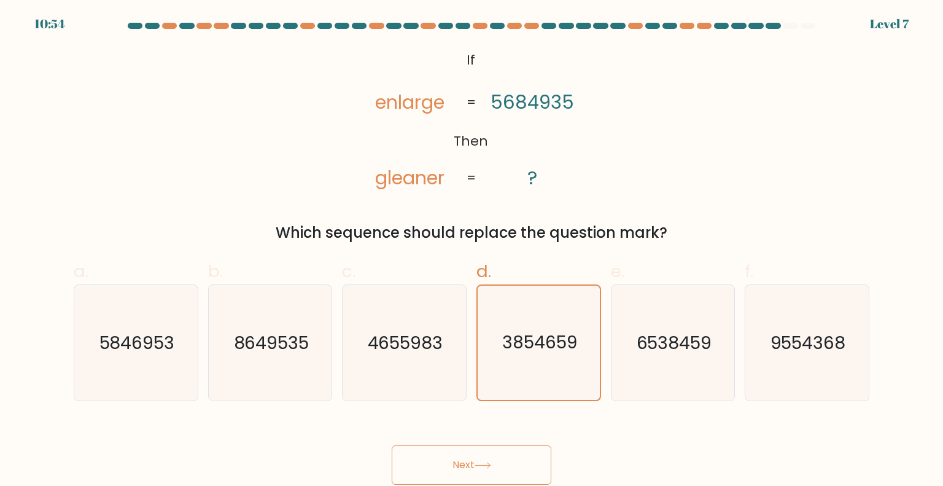
click at [483, 471] on button "Next" at bounding box center [472, 464] width 160 height 39
click at [483, 466] on icon at bounding box center [483, 465] width 17 height 7
click at [499, 472] on button "Next" at bounding box center [472, 464] width 160 height 39
drag, startPoint x: 499, startPoint y: 471, endPoint x: 478, endPoint y: 459, distance: 24.2
click at [499, 471] on button "Next" at bounding box center [472, 464] width 160 height 39
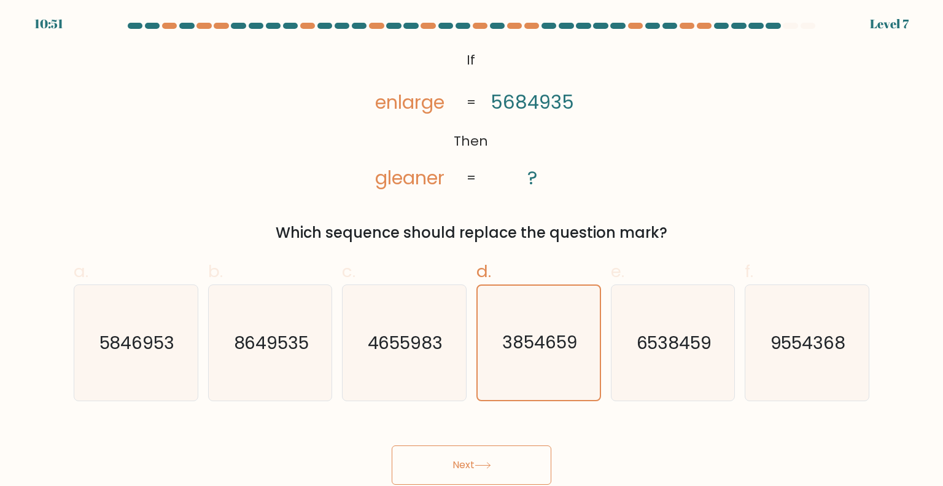
click at [478, 459] on button "Next" at bounding box center [472, 464] width 160 height 39
click at [403, 340] on text "4655983" at bounding box center [406, 342] width 76 height 25
click at [472, 251] on input "c. 4655983" at bounding box center [472, 247] width 1 height 8
radio input "true"
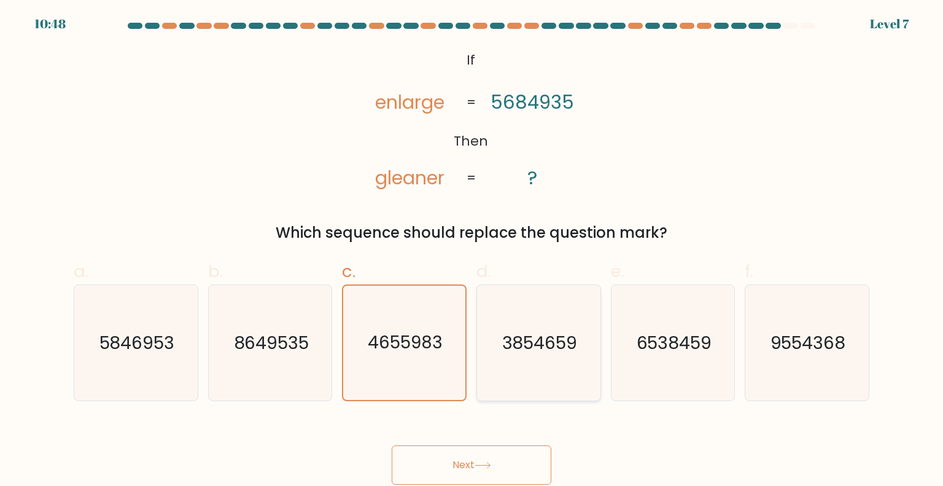
click at [516, 330] on text "3854659" at bounding box center [540, 342] width 76 height 25
click at [472, 251] on input "d. 3854659" at bounding box center [472, 247] width 1 height 8
radio input "true"
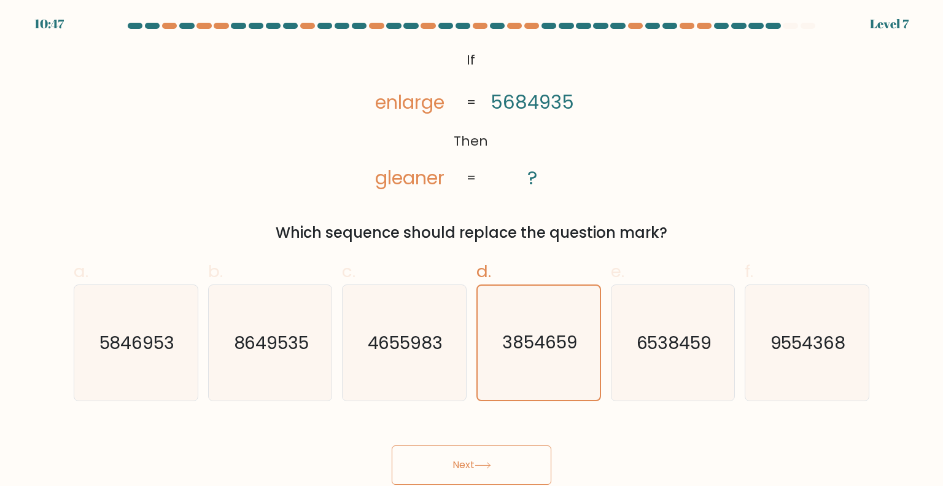
click at [521, 473] on button "Next" at bounding box center [472, 464] width 160 height 39
click at [528, 465] on button "Next" at bounding box center [472, 464] width 160 height 39
click at [506, 466] on button "Next" at bounding box center [472, 464] width 160 height 39
click at [522, 451] on button "Next" at bounding box center [472, 464] width 160 height 39
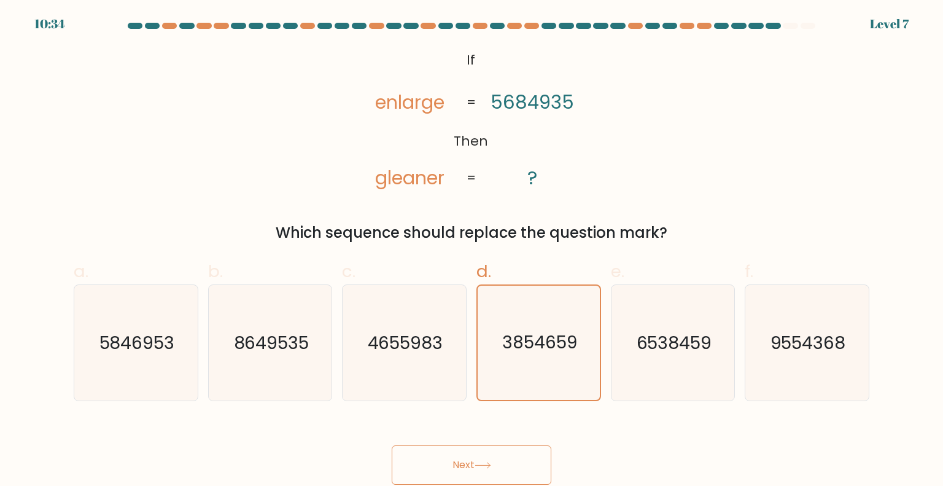
click at [522, 451] on button "Next" at bounding box center [472, 464] width 160 height 39
click at [503, 463] on button "Next" at bounding box center [472, 464] width 160 height 39
click at [523, 446] on button "Next" at bounding box center [472, 464] width 160 height 39
click at [487, 469] on button "Next" at bounding box center [472, 464] width 160 height 39
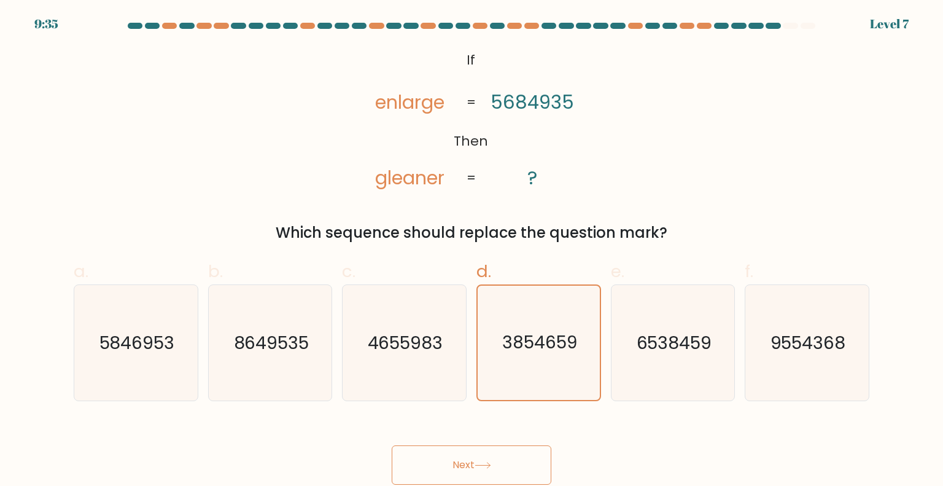
drag, startPoint x: 487, startPoint y: 469, endPoint x: 489, endPoint y: 460, distance: 8.9
click at [487, 466] on button "Next" at bounding box center [472, 464] width 160 height 39
click at [514, 349] on text "3854659" at bounding box center [539, 342] width 75 height 24
click at [472, 251] on input "d. 3854659" at bounding box center [472, 247] width 1 height 8
click at [539, 169] on icon "@import url('https://fonts.googleapis.com/css?family=Abril+Fatface:400,100,100i…" at bounding box center [471, 120] width 236 height 146
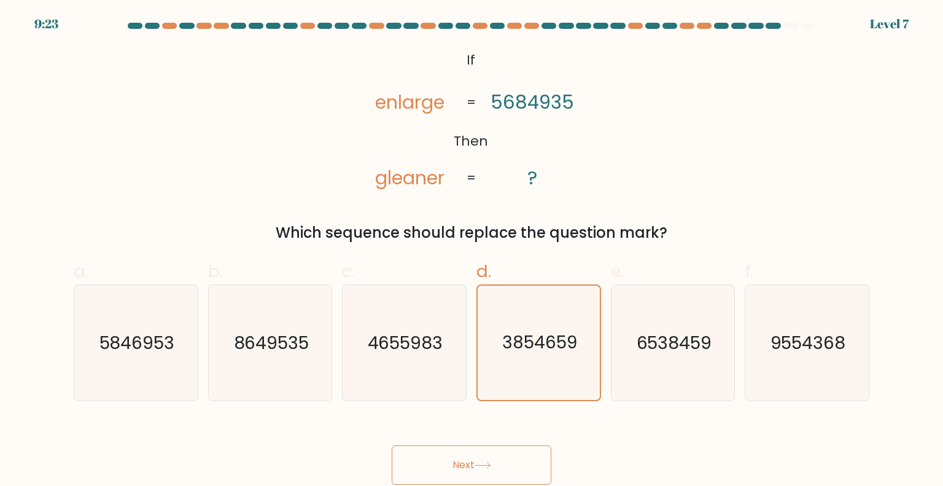
click at [489, 466] on icon at bounding box center [483, 465] width 17 height 7
click at [497, 465] on button "Next" at bounding box center [472, 464] width 160 height 39
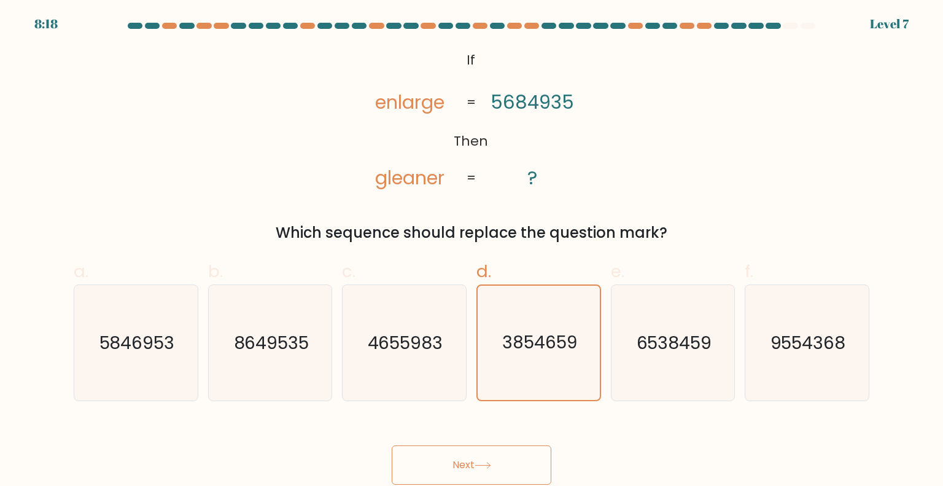
click at [497, 465] on button "Next" at bounding box center [472, 464] width 160 height 39
click at [379, 358] on icon "4655983" at bounding box center [403, 342] width 115 height 115
click at [472, 251] on input "c. 4655983" at bounding box center [472, 247] width 1 height 8
radio input "true"
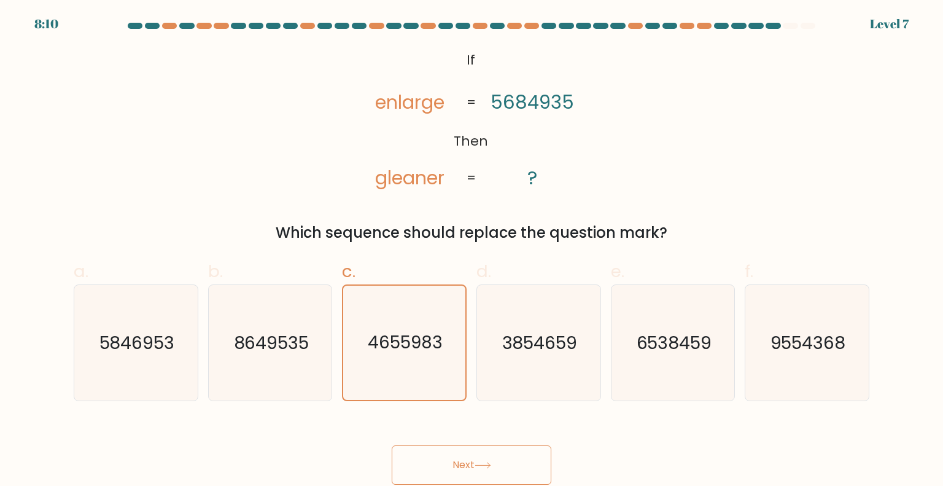
click at [464, 454] on button "Next" at bounding box center [472, 464] width 160 height 39
click at [466, 459] on button "Next" at bounding box center [472, 464] width 160 height 39
click at [569, 355] on icon "3854659" at bounding box center [538, 342] width 115 height 115
click at [472, 251] on input "d. 3854659" at bounding box center [472, 247] width 1 height 8
radio input "true"
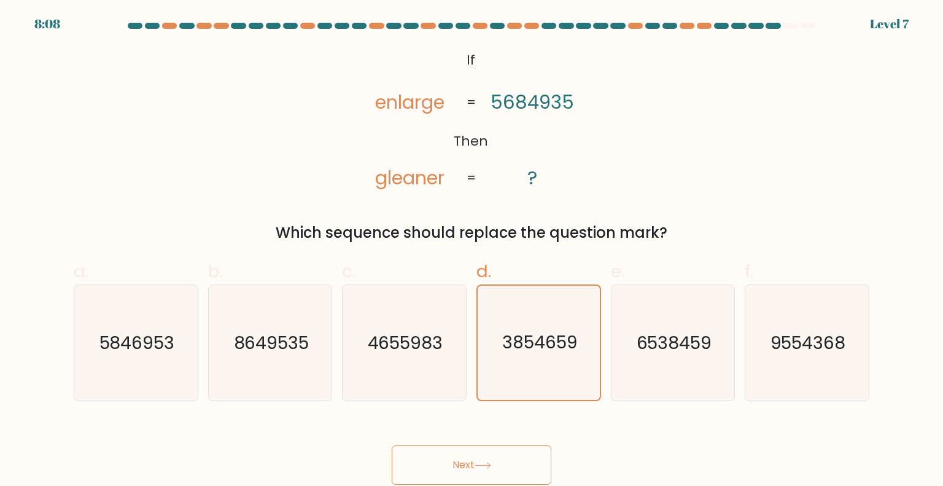
click at [500, 456] on button "Next" at bounding box center [472, 464] width 160 height 39
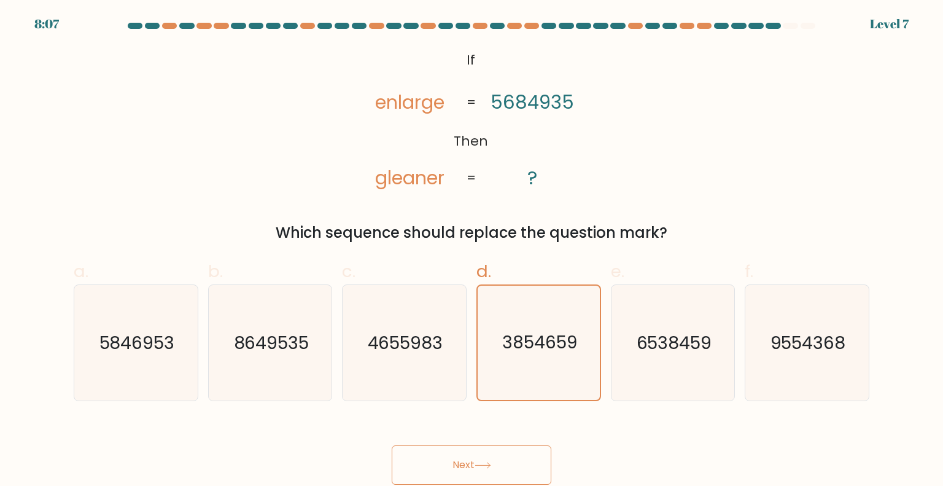
click at [499, 456] on button "Next" at bounding box center [472, 464] width 160 height 39
click at [497, 455] on button "Next" at bounding box center [472, 464] width 160 height 39
click at [454, 464] on button "Next" at bounding box center [472, 464] width 160 height 39
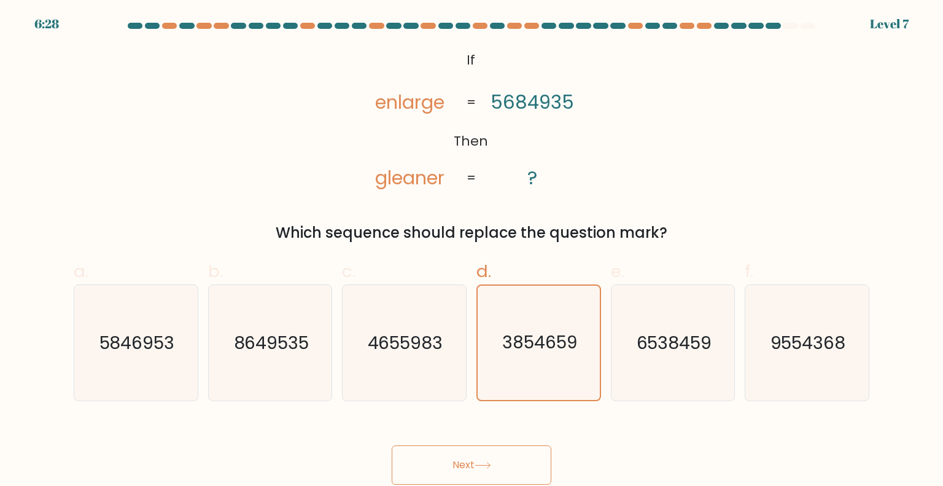
click at [526, 454] on button "Next" at bounding box center [472, 464] width 160 height 39
click at [578, 165] on icon "@import url('https://fonts.googleapis.com/css?family=Abril+Fatface:400,100,100i…" at bounding box center [471, 120] width 236 height 146
drag, startPoint x: 538, startPoint y: 185, endPoint x: 523, endPoint y: 187, distance: 15.5
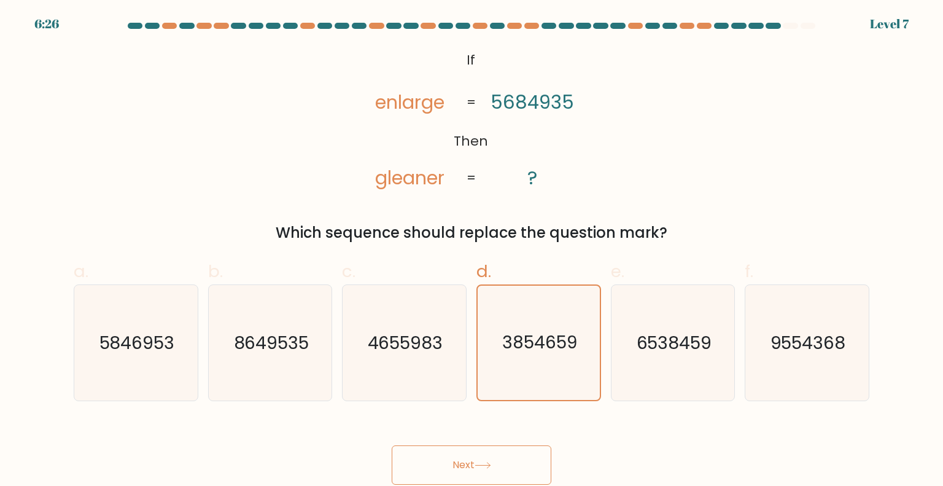
click at [537, 185] on tspan "?" at bounding box center [533, 178] width 10 height 26
click at [523, 187] on icon "@import url('https://fonts.googleapis.com/css?family=Abril+Fatface:400,100,100i…" at bounding box center [471, 120] width 236 height 146
click at [449, 456] on button "Next" at bounding box center [472, 464] width 160 height 39
click at [485, 458] on button "Next" at bounding box center [472, 464] width 160 height 39
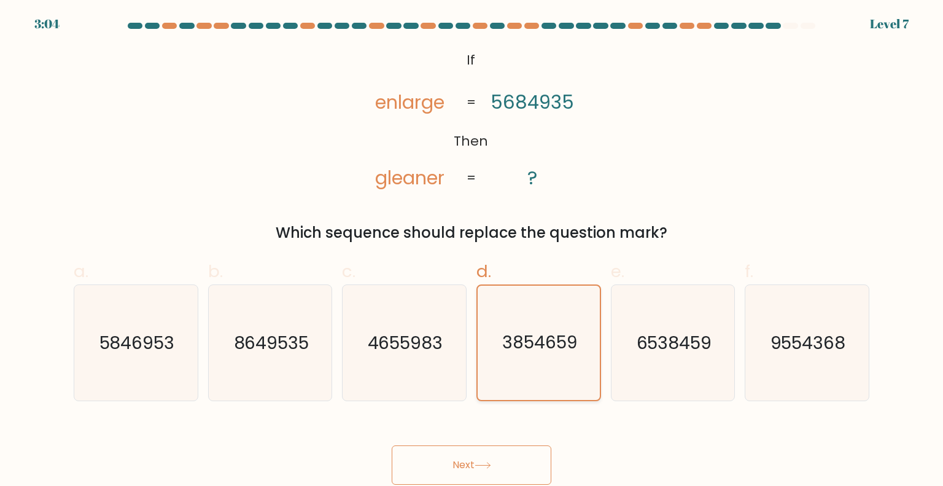
click at [528, 324] on icon "3854659" at bounding box center [538, 343] width 114 height 114
click at [472, 251] on input "d. 3854659" at bounding box center [472, 247] width 1 height 8
click at [476, 452] on button "Next" at bounding box center [472, 464] width 160 height 39
click at [476, 453] on button "Next" at bounding box center [472, 464] width 160 height 39
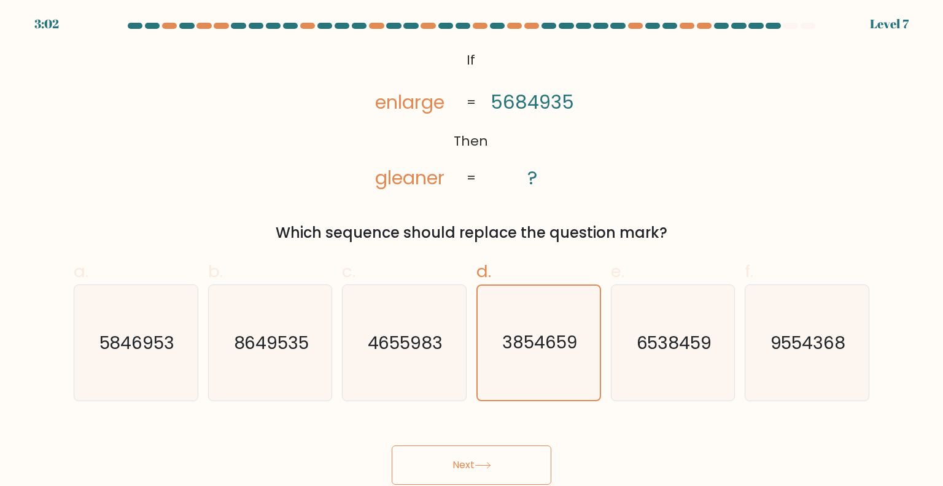
click at [471, 446] on button "Next" at bounding box center [472, 464] width 160 height 39
click at [562, 334] on text "3854659" at bounding box center [539, 342] width 75 height 24
click at [472, 251] on input "d. 3854659" at bounding box center [472, 247] width 1 height 8
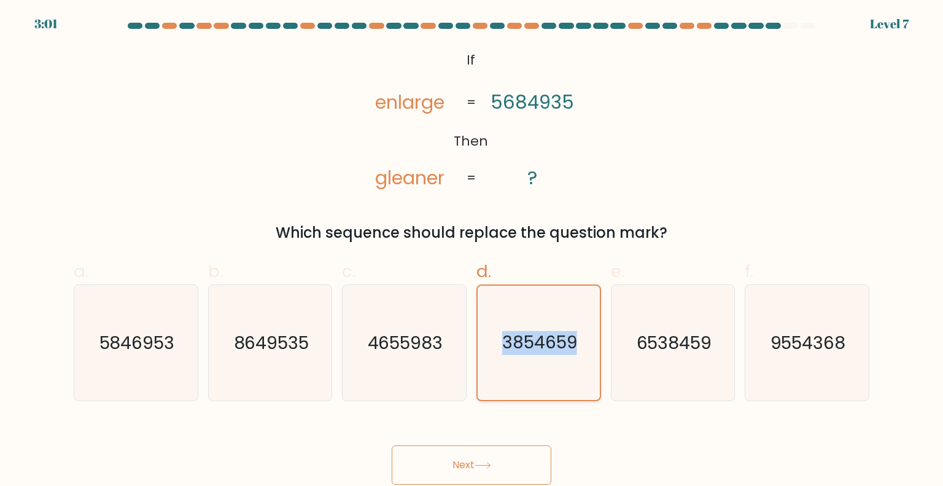
click at [561, 334] on text "3854659" at bounding box center [539, 342] width 75 height 24
click at [472, 251] on input "d. 3854659" at bounding box center [472, 247] width 1 height 8
click at [557, 324] on icon "3854659" at bounding box center [538, 343] width 114 height 114
click at [472, 251] on input "d. 3854659" at bounding box center [472, 247] width 1 height 8
click at [497, 465] on button "Next" at bounding box center [472, 464] width 160 height 39
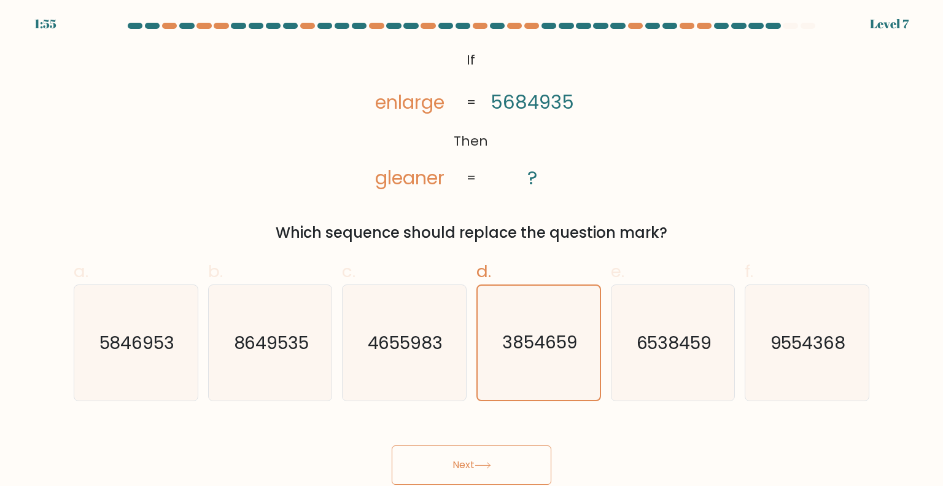
click at [497, 464] on button "Next" at bounding box center [472, 464] width 160 height 39
click at [541, 358] on icon "3854659" at bounding box center [538, 343] width 114 height 114
click at [472, 251] on input "d. 3854659" at bounding box center [472, 247] width 1 height 8
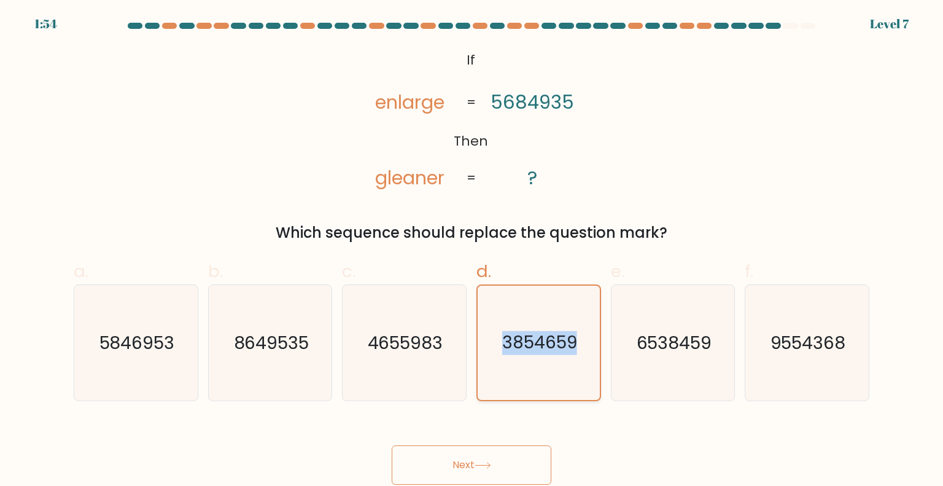
click at [541, 357] on icon "3854659" at bounding box center [538, 343] width 114 height 114
click at [472, 251] on input "d. 3854659" at bounding box center [472, 247] width 1 height 8
click at [553, 381] on icon "3854659" at bounding box center [538, 343] width 114 height 114
click at [472, 251] on input "d. 3854659" at bounding box center [472, 247] width 1 height 8
click at [501, 457] on button "Next" at bounding box center [472, 464] width 160 height 39
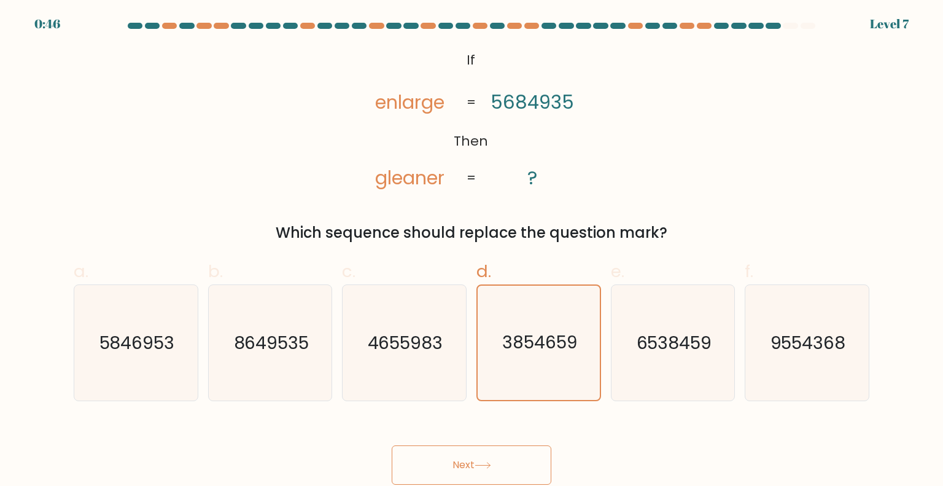
click at [459, 456] on button "Next" at bounding box center [472, 464] width 160 height 39
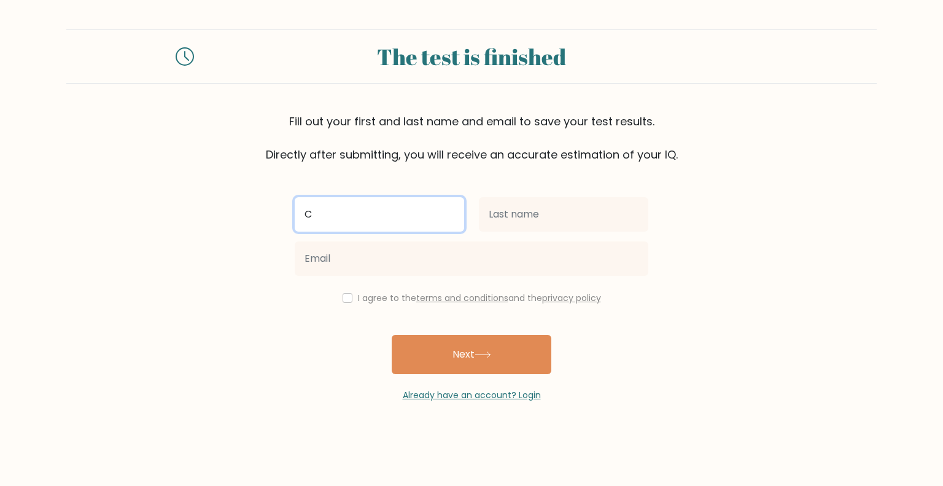
type input "[PERSON_NAME] [PERSON_NAME]"
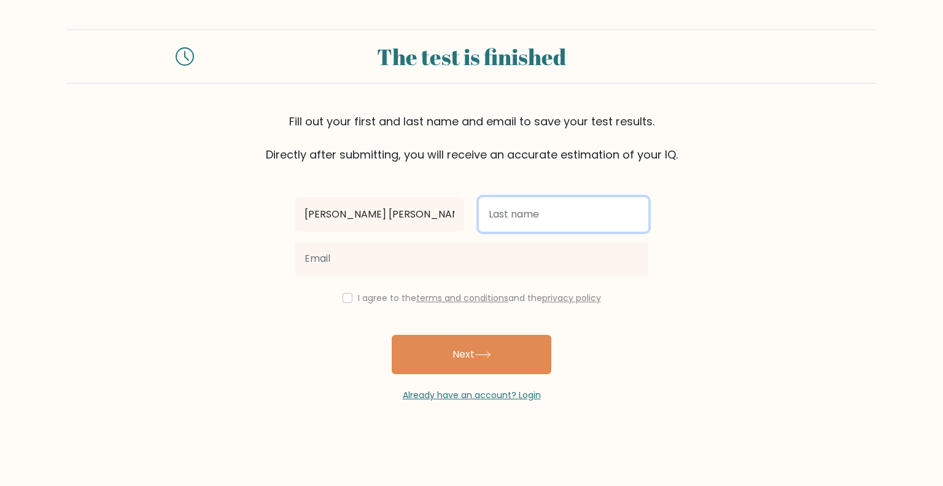
click at [523, 224] on input "text" at bounding box center [563, 214] width 169 height 34
type input "Bucog"
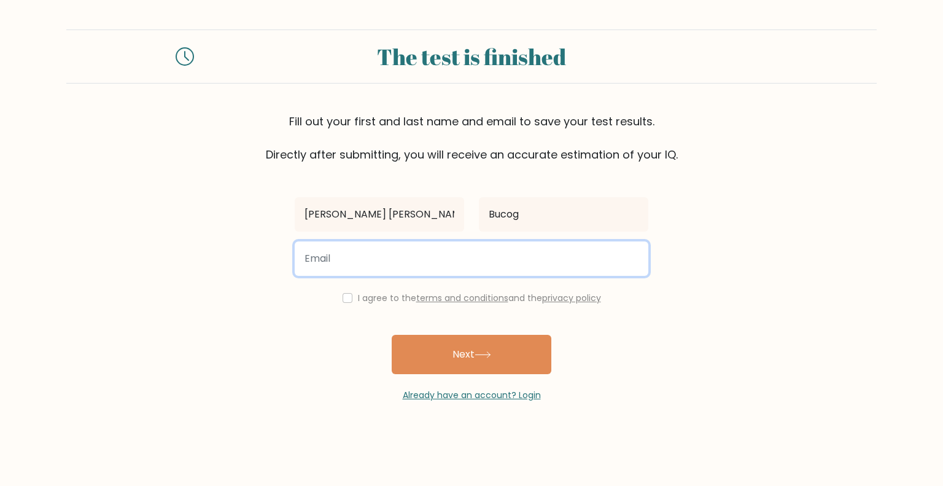
click at [513, 257] on input "email" at bounding box center [472, 258] width 354 height 34
type input "[EMAIL_ADDRESS][DOMAIN_NAME]"
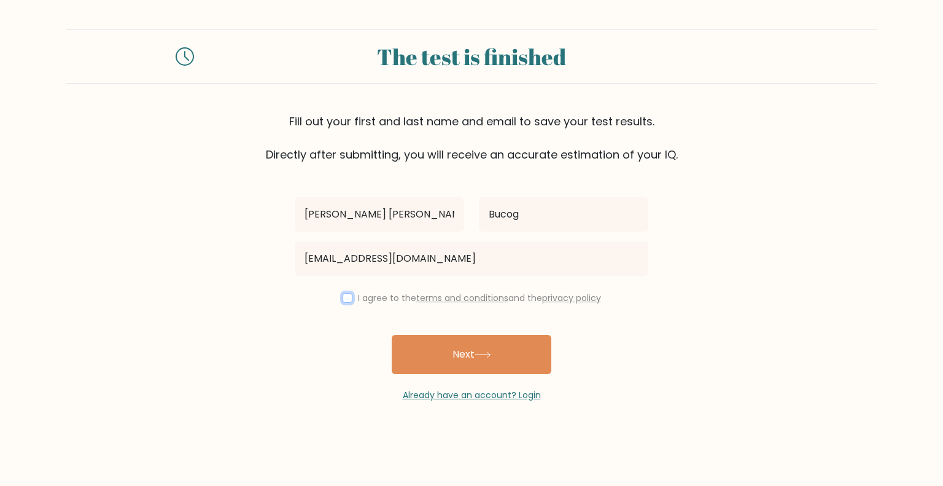
click at [344, 302] on input "checkbox" at bounding box center [348, 298] width 10 height 10
checkbox input "true"
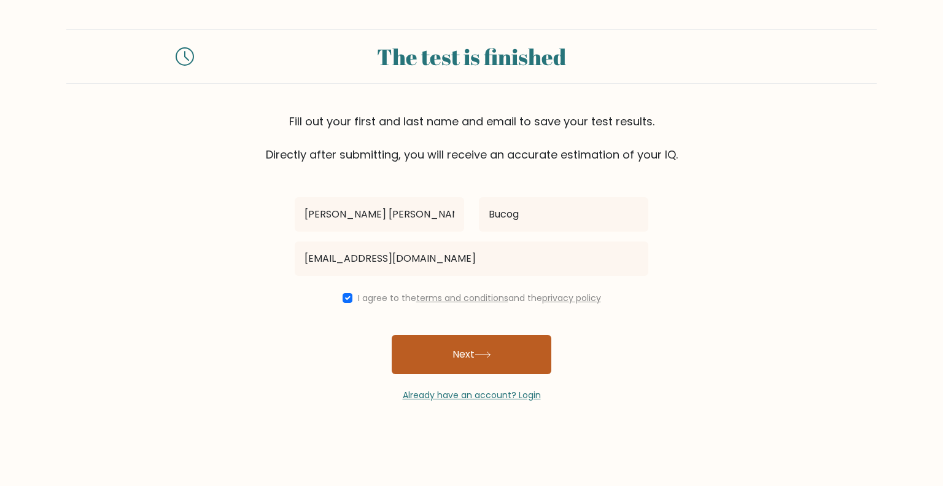
click at [418, 339] on button "Next" at bounding box center [472, 354] width 160 height 39
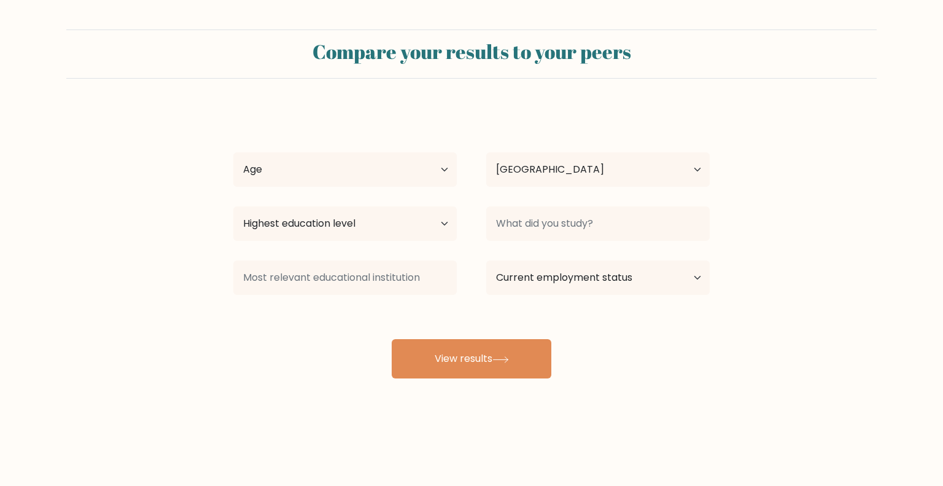
select select "PH"
click at [372, 230] on select "Highest education level No schooling Primary Lower Secondary Upper Secondary Oc…" at bounding box center [345, 223] width 224 height 34
select select "bachelors_degree"
click at [233, 206] on select "Highest education level No schooling Primary Lower Secondary Upper Secondary Oc…" at bounding box center [345, 223] width 224 height 34
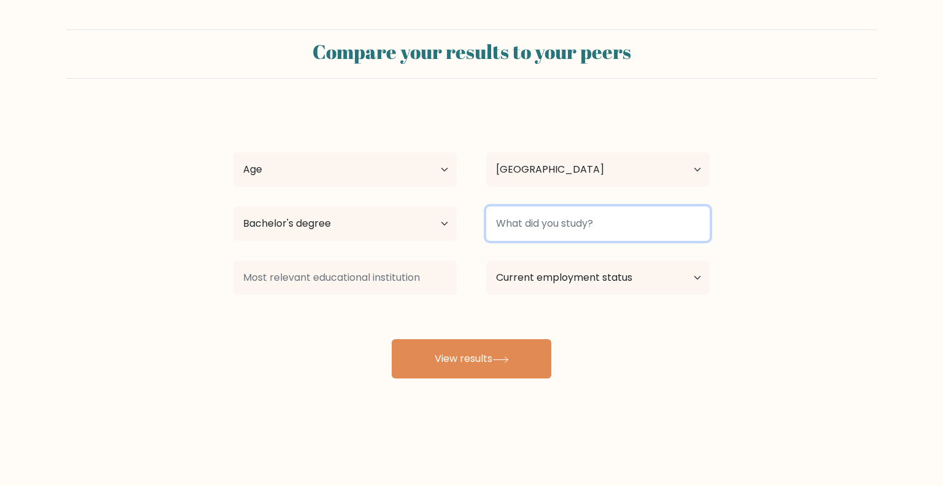
click at [545, 235] on input at bounding box center [598, 223] width 224 height 34
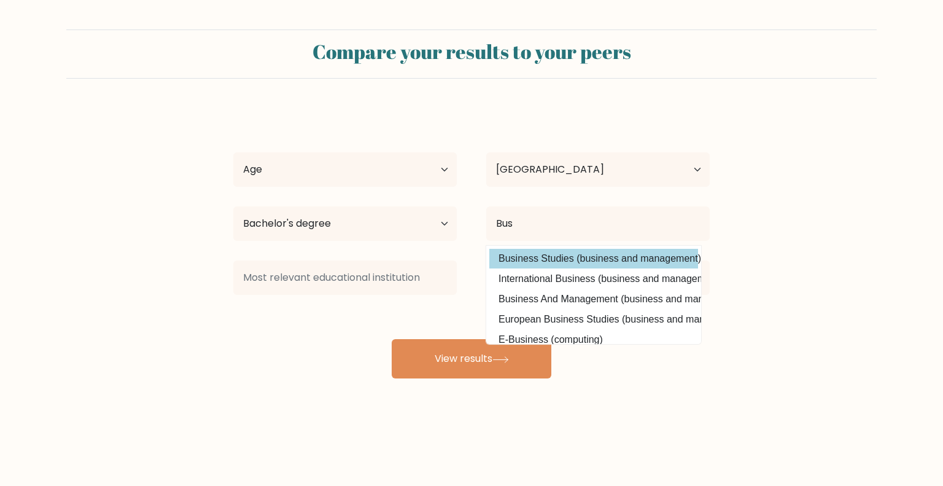
click at [592, 255] on div "Christine Jane Bucog Age Under 18 years old 18-24 years old 25-34 years old 35-…" at bounding box center [471, 243] width 491 height 270
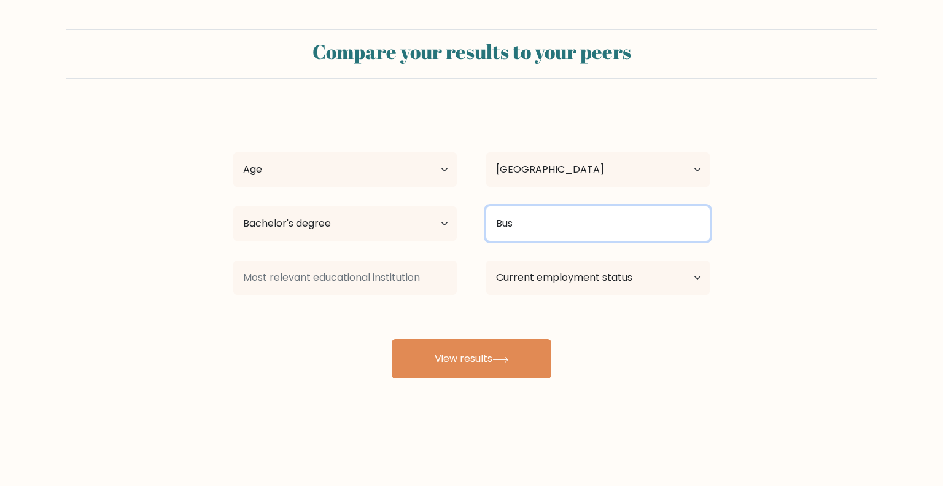
click at [590, 222] on input "Bus" at bounding box center [598, 223] width 224 height 34
click at [587, 227] on input "Bus" at bounding box center [598, 223] width 224 height 34
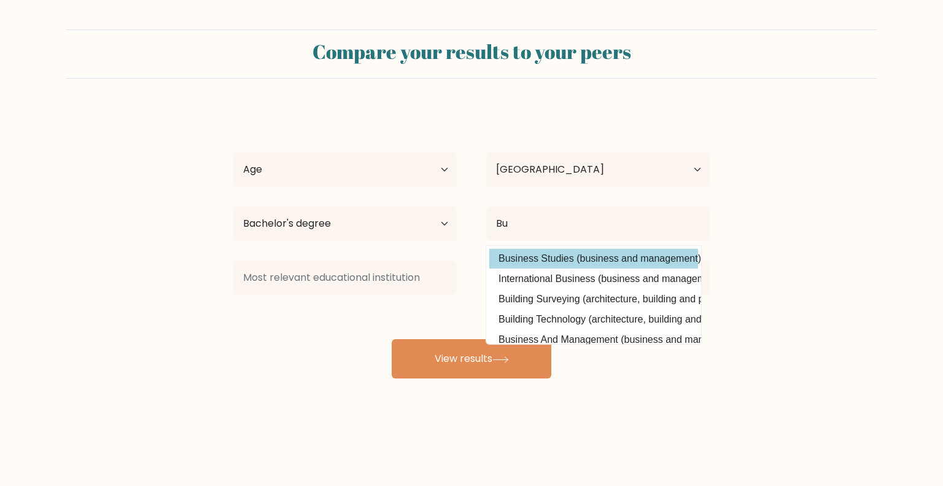
click at [587, 252] on div "Christine Jane Bucog Age Under 18 years old 18-24 years old 25-34 years old 35-…" at bounding box center [471, 243] width 491 height 270
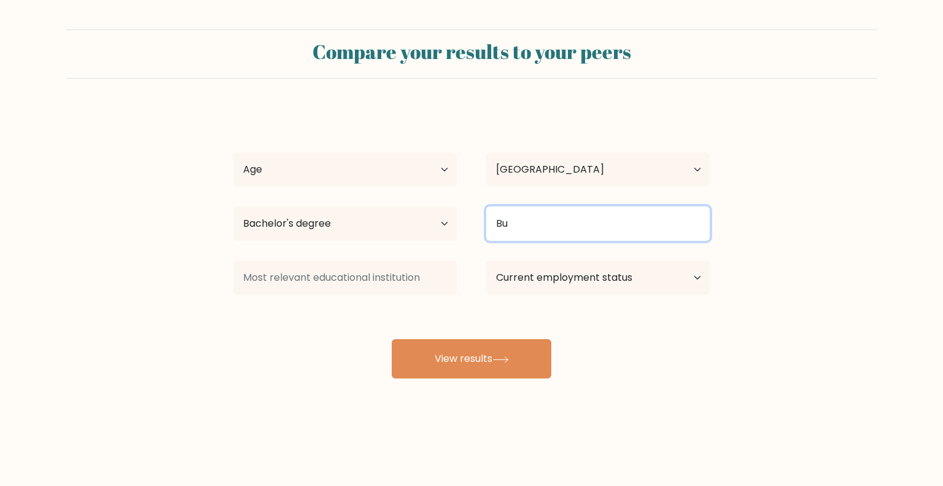
click at [570, 235] on input "Bu" at bounding box center [598, 223] width 224 height 34
click at [570, 228] on input "Bu" at bounding box center [598, 223] width 224 height 34
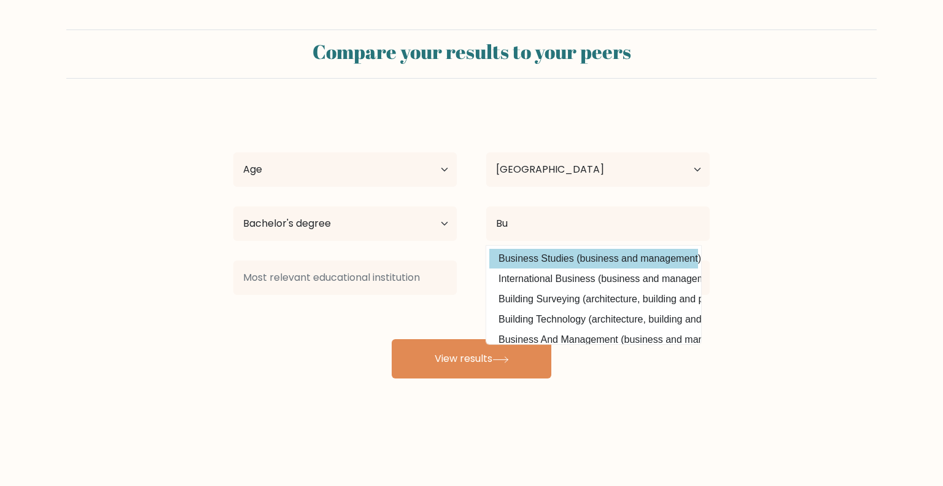
click at [562, 262] on option "Business Studies (business and management)" at bounding box center [593, 259] width 209 height 20
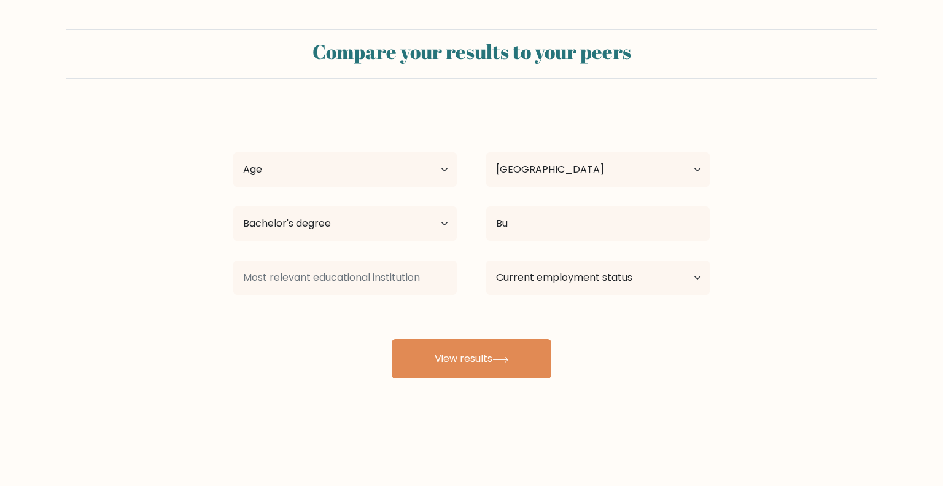
type input "Business Studies"
click at [565, 259] on div "Current employment status Employed Student Retired Other / prefer not to answer" at bounding box center [598, 277] width 253 height 44
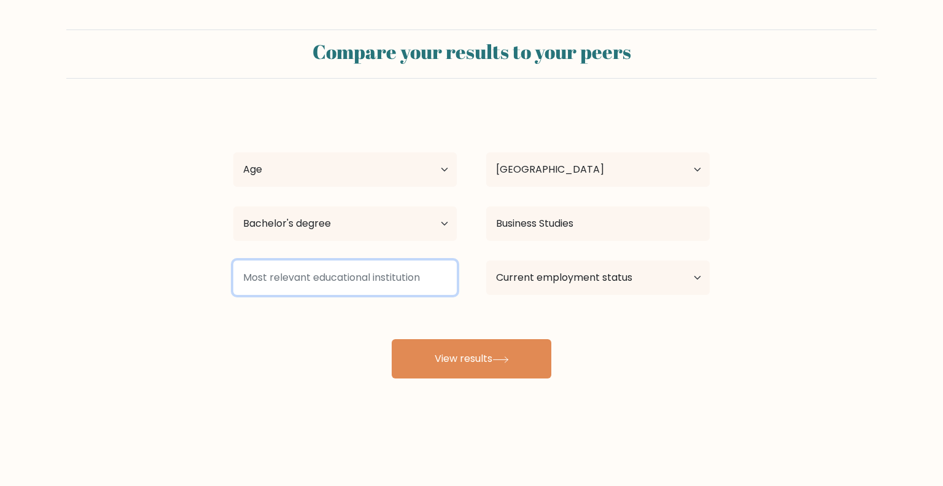
click at [362, 273] on input at bounding box center [345, 277] width 224 height 34
type input "A"
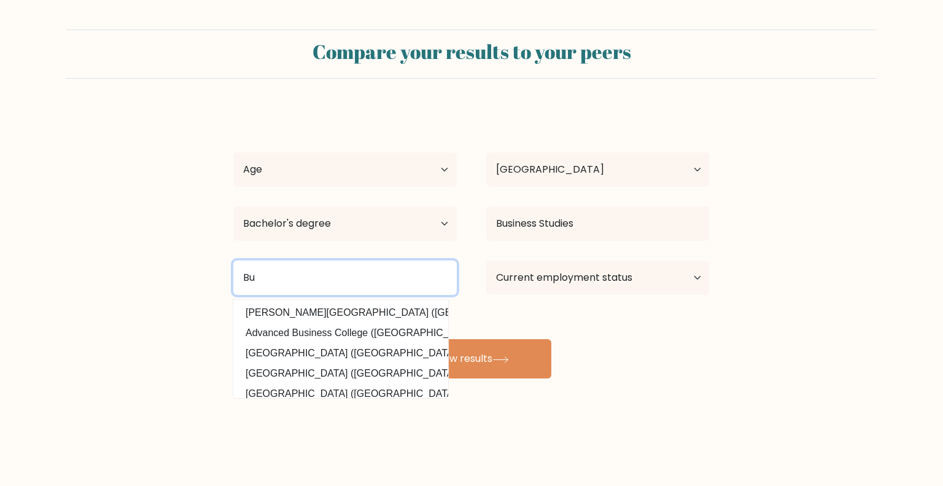
type input "B"
type input "h"
click at [279, 278] on input "Saint columban college" at bounding box center [345, 277] width 224 height 34
type input "Saint Columban college"
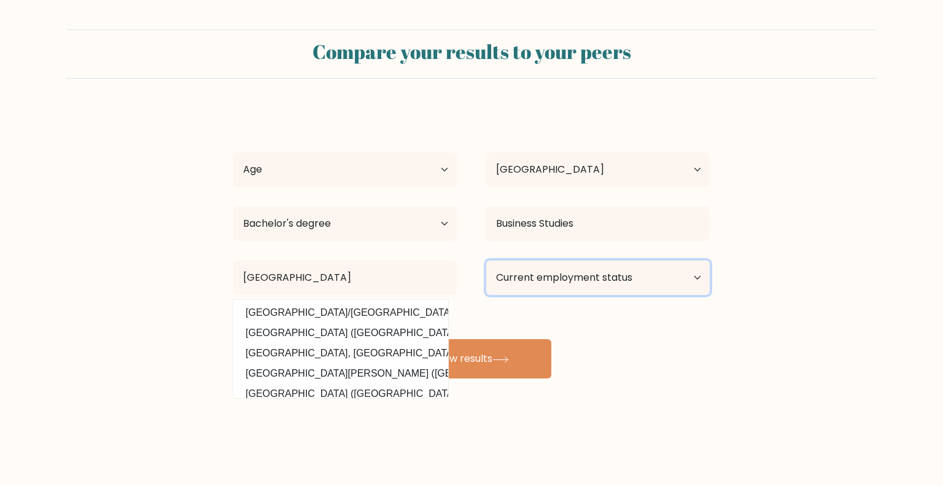
click at [588, 281] on select "Current employment status Employed Student Retired Other / prefer not to answer" at bounding box center [598, 277] width 224 height 34
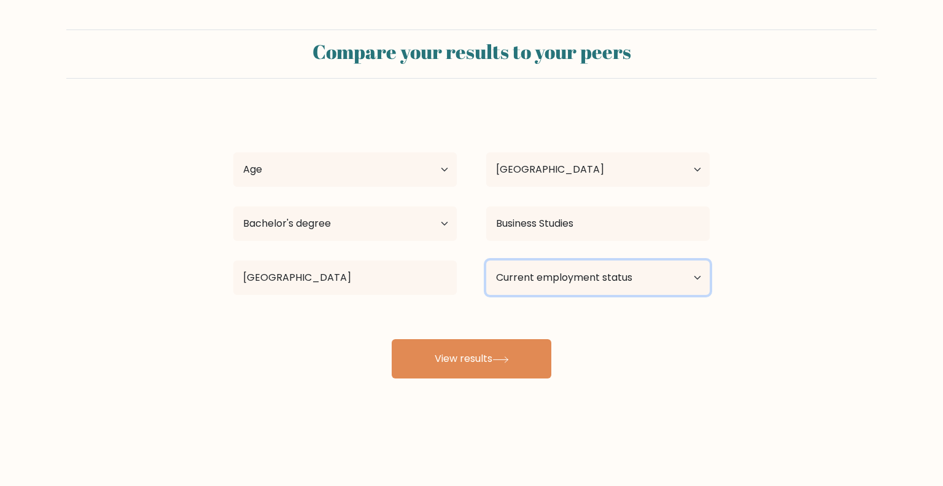
select select "other"
click at [486, 260] on select "Current employment status Employed Student Retired Other / prefer not to answer" at bounding box center [598, 277] width 224 height 34
click at [612, 282] on select "Current employment status Employed Student Retired Other / prefer not to answer" at bounding box center [598, 277] width 224 height 34
click at [486, 260] on select "Current employment status Employed Student Retired Other / prefer not to answer" at bounding box center [598, 277] width 224 height 34
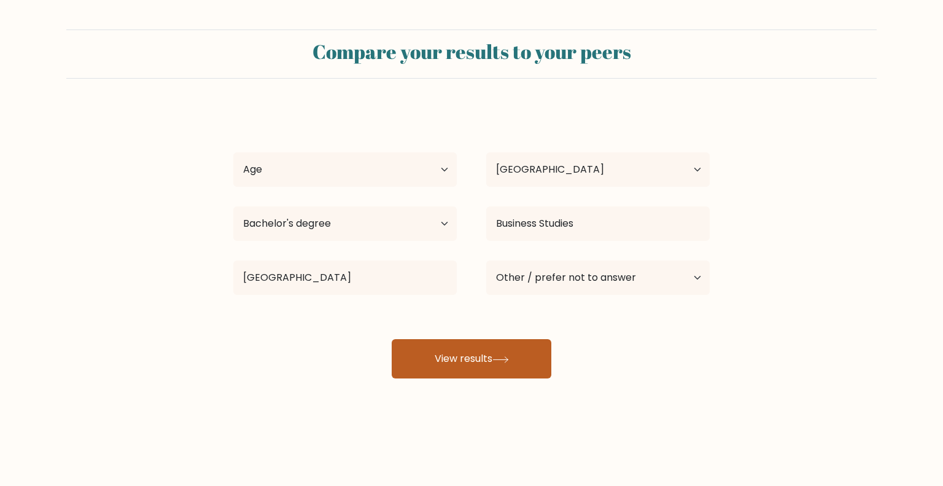
click at [526, 362] on button "View results" at bounding box center [472, 358] width 160 height 39
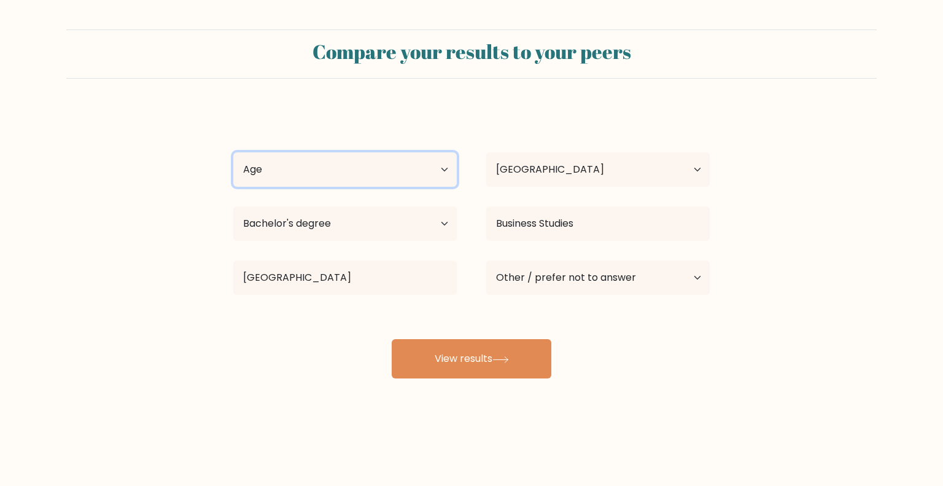
click at [430, 165] on select "Age Under 18 years old 18-24 years old 25-34 years old 35-44 years old 45-54 ye…" at bounding box center [345, 169] width 224 height 34
select select "18_24"
click at [233, 152] on select "Age Under 18 years old 18-24 years old 25-34 years old 35-44 years old 45-54 ye…" at bounding box center [345, 169] width 224 height 34
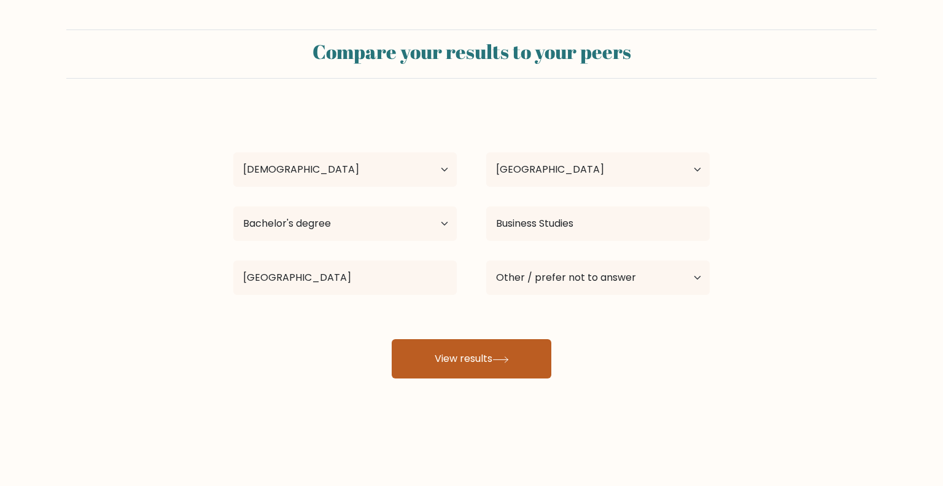
click at [422, 360] on button "View results" at bounding box center [472, 358] width 160 height 39
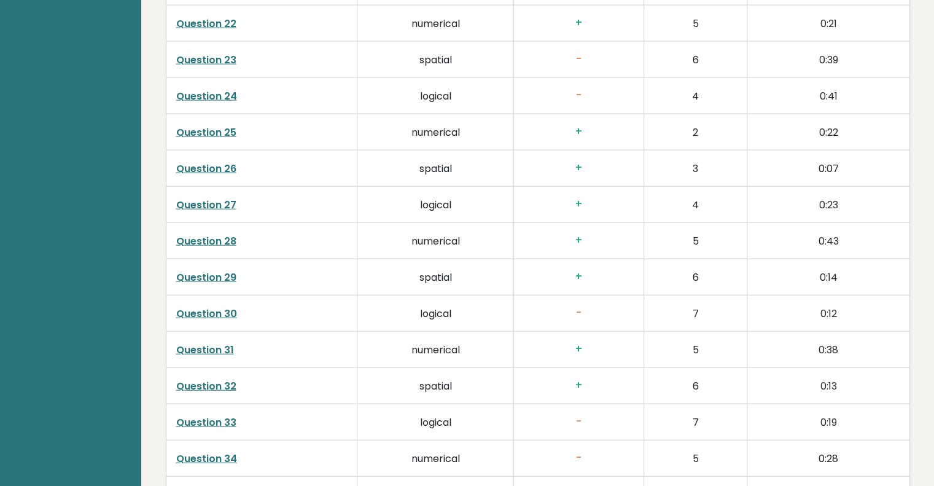
scroll to position [3121, 0]
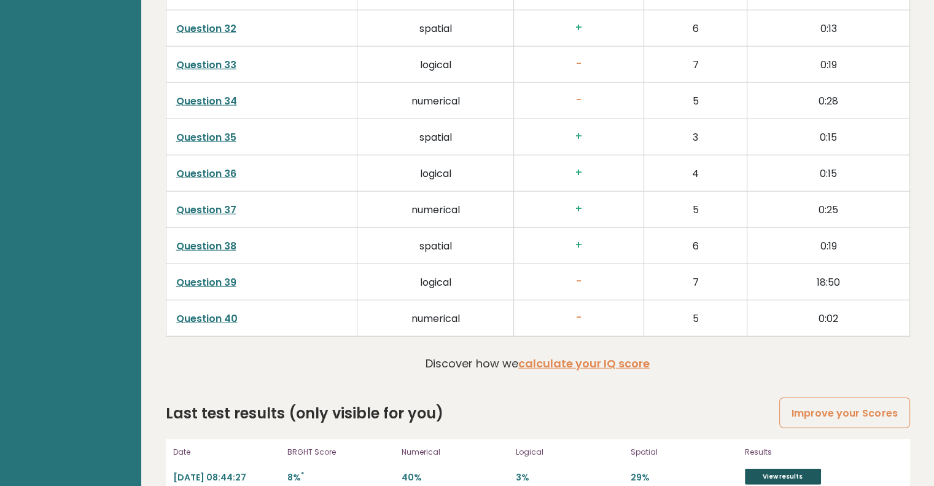
click at [798, 469] on link "View results" at bounding box center [783, 477] width 76 height 16
